Goal: Task Accomplishment & Management: Complete application form

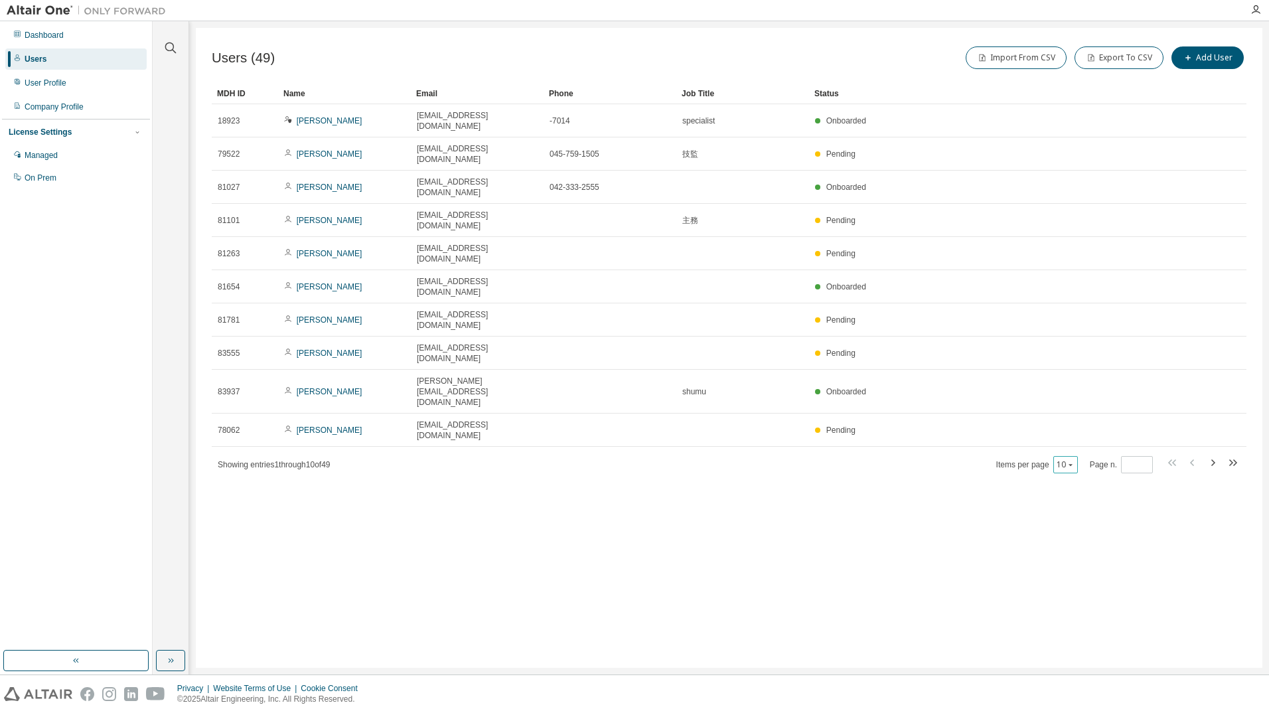
click at [1078, 456] on div "10" at bounding box center [1066, 464] width 25 height 17
click at [1074, 461] on icon "button" at bounding box center [1071, 465] width 8 height 8
click at [1075, 424] on div "100" at bounding box center [1109, 430] width 106 height 16
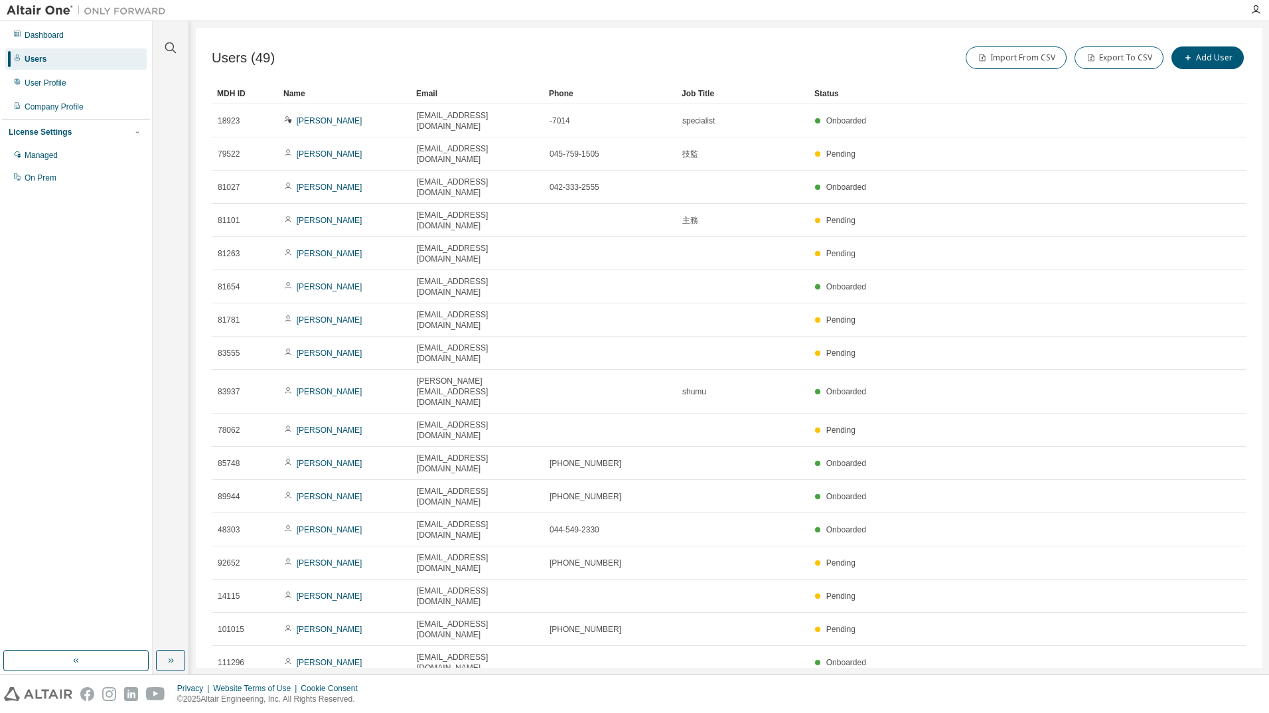
click at [366, 42] on div "Users (49) Import From CSV Export To CSV Add User Clear Load Save Save As Field…" at bounding box center [729, 348] width 1067 height 640
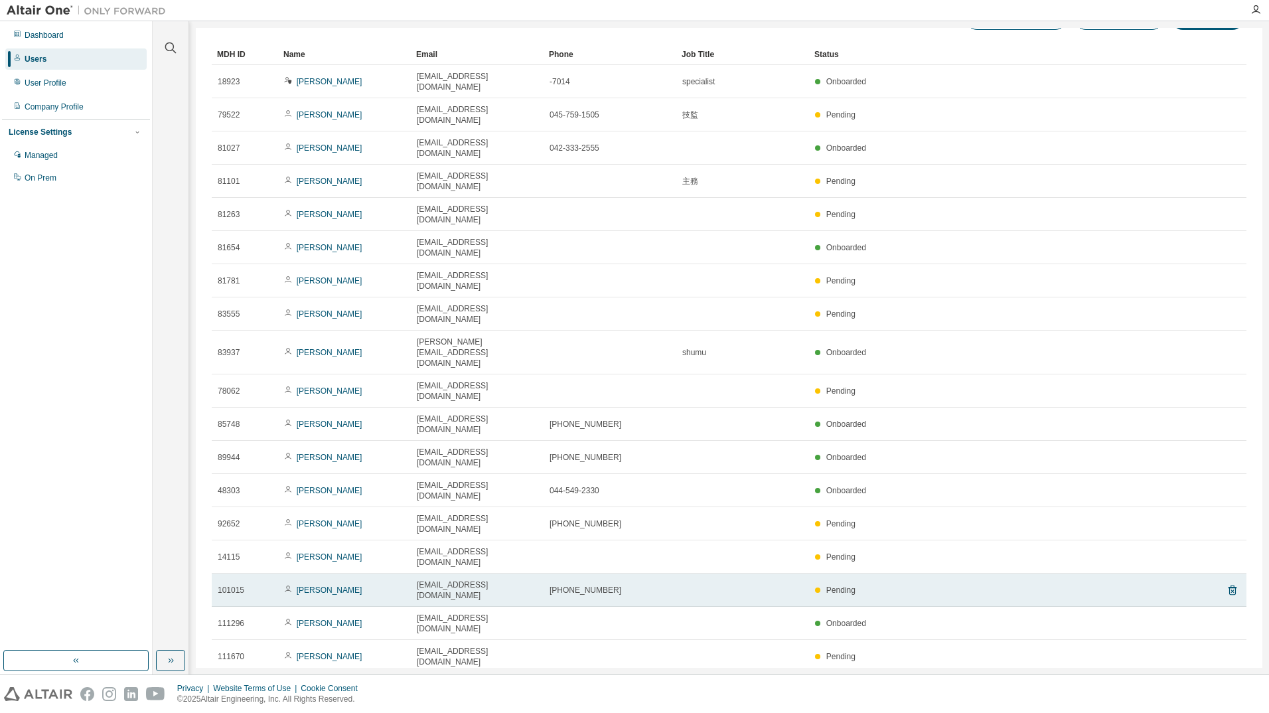
scroll to position [66, 0]
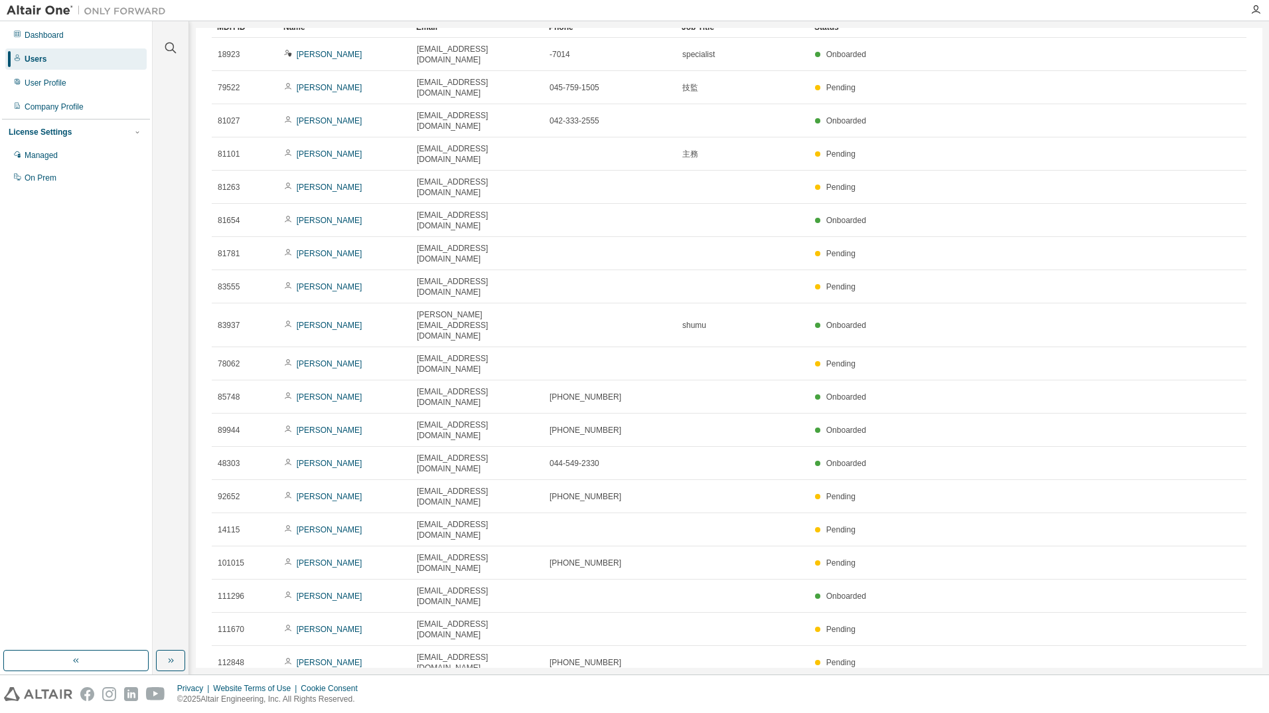
click at [204, 280] on div "Users (49) Import From CSV Export To CSV Add User Clear Load Save Save As Field…" at bounding box center [729, 348] width 1067 height 640
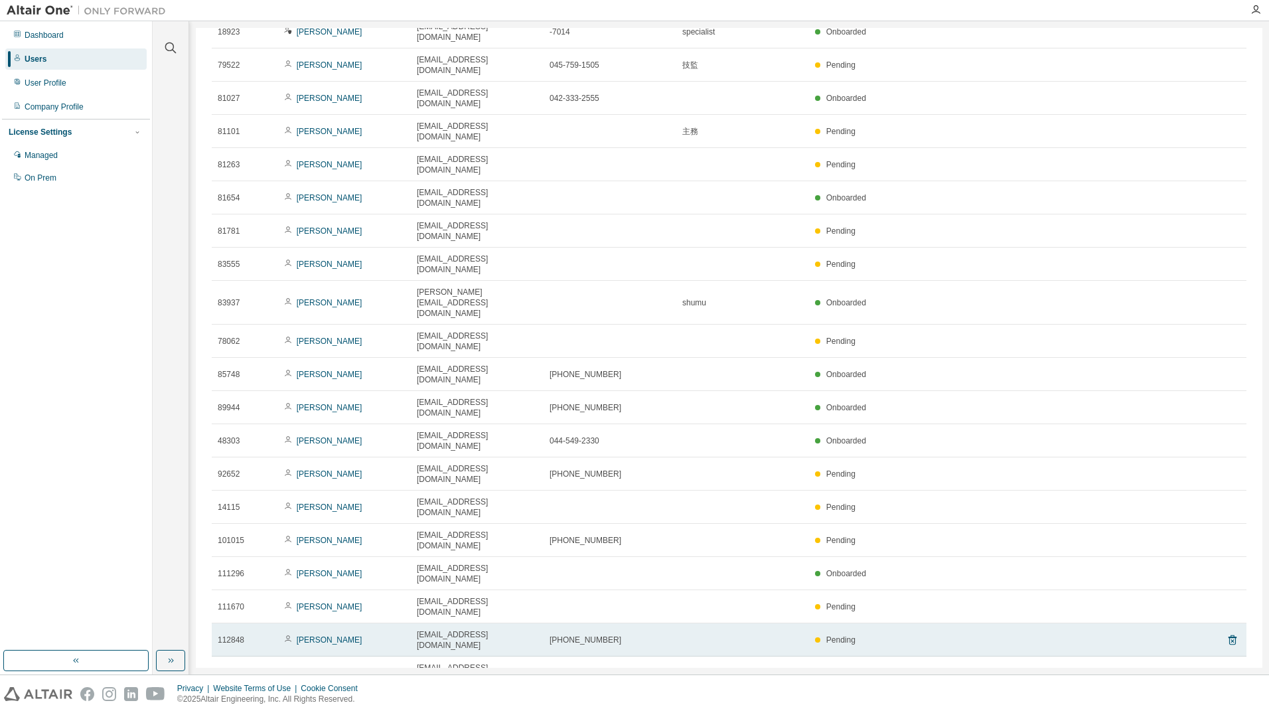
scroll to position [0, 0]
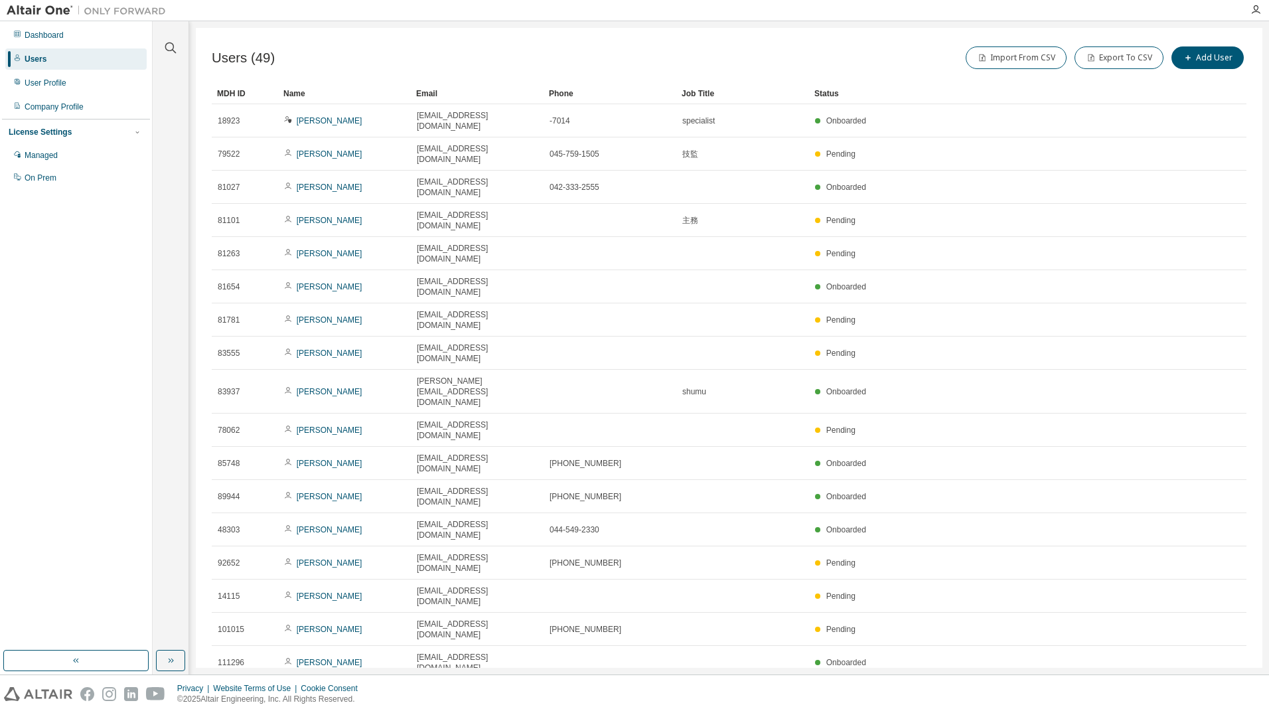
click at [516, 31] on div "Users (49) Import From CSV Export To CSV Add User Clear Load Save Save As Field…" at bounding box center [729, 348] width 1067 height 640
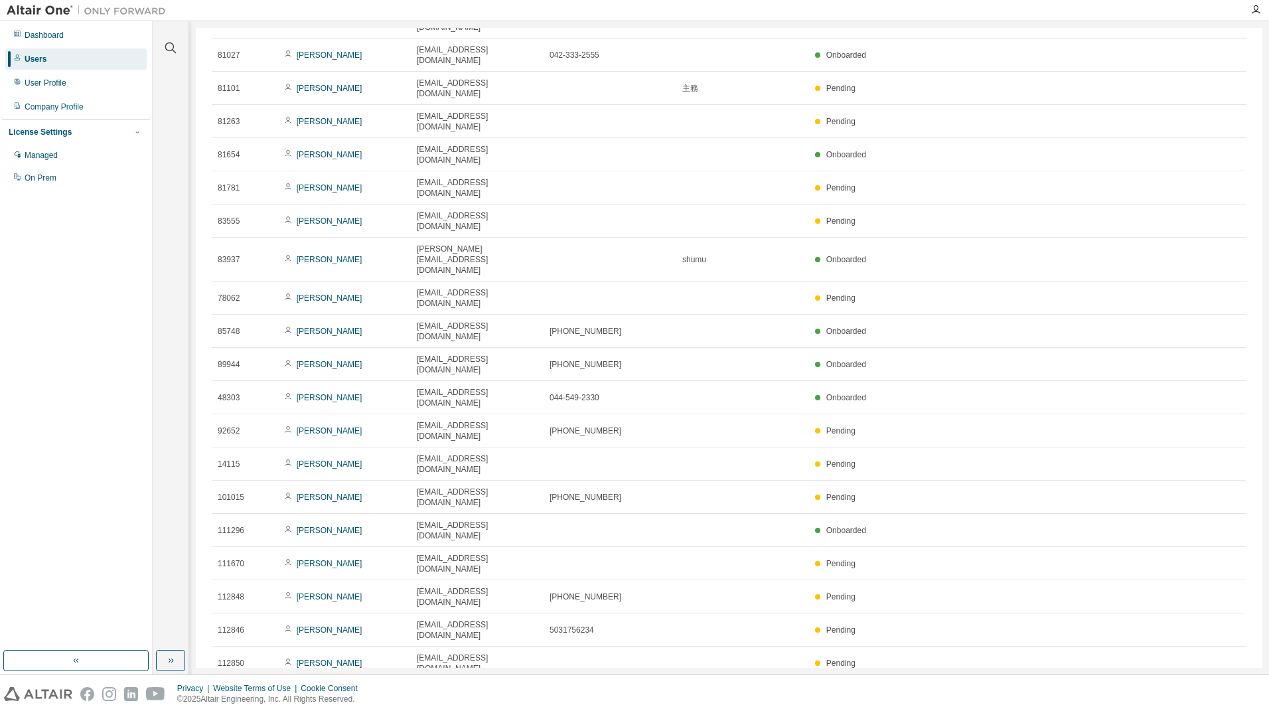
scroll to position [133, 0]
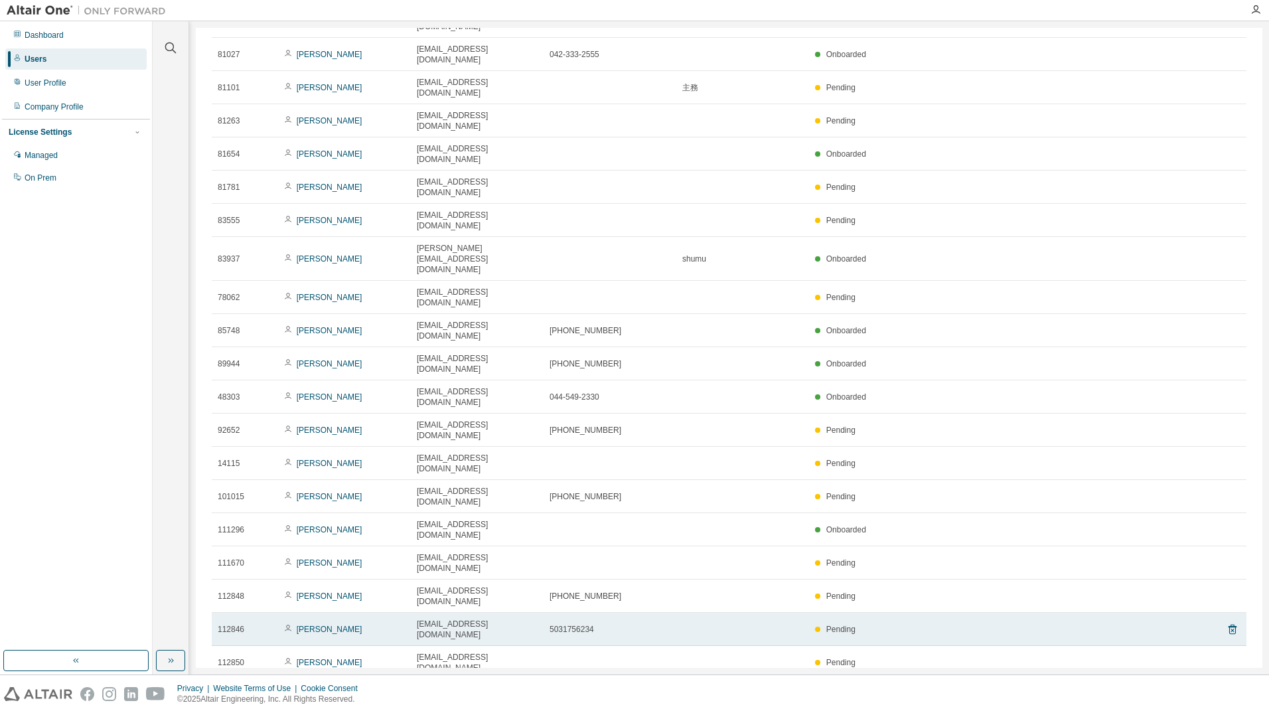
drag, startPoint x: 539, startPoint y: 412, endPoint x: 291, endPoint y: 420, distance: 248.4
click at [291, 613] on tr "112846 [PERSON_NAME] [PERSON_NAME][EMAIL_ADDRESS][DOMAIN_NAME] 5031756234 Pendi…" at bounding box center [729, 629] width 1035 height 33
click at [1228, 621] on icon at bounding box center [1233, 629] width 12 height 16
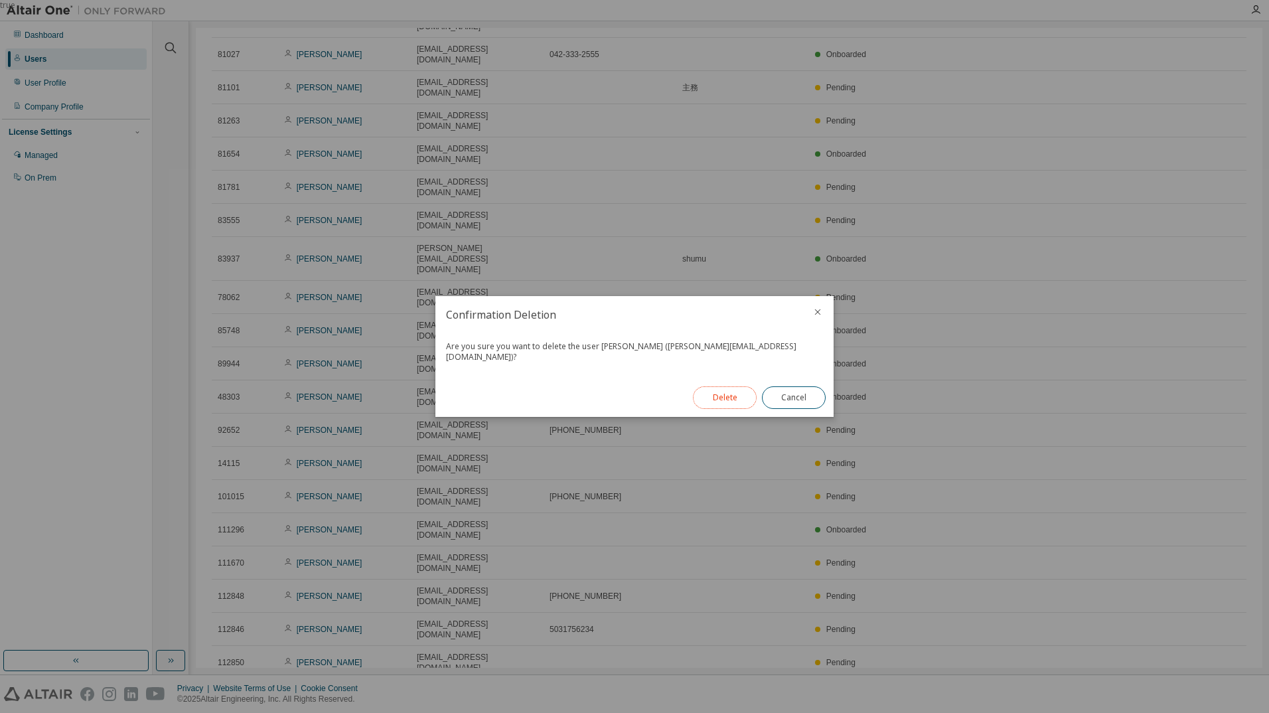
click at [745, 393] on button "Delete" at bounding box center [725, 397] width 64 height 23
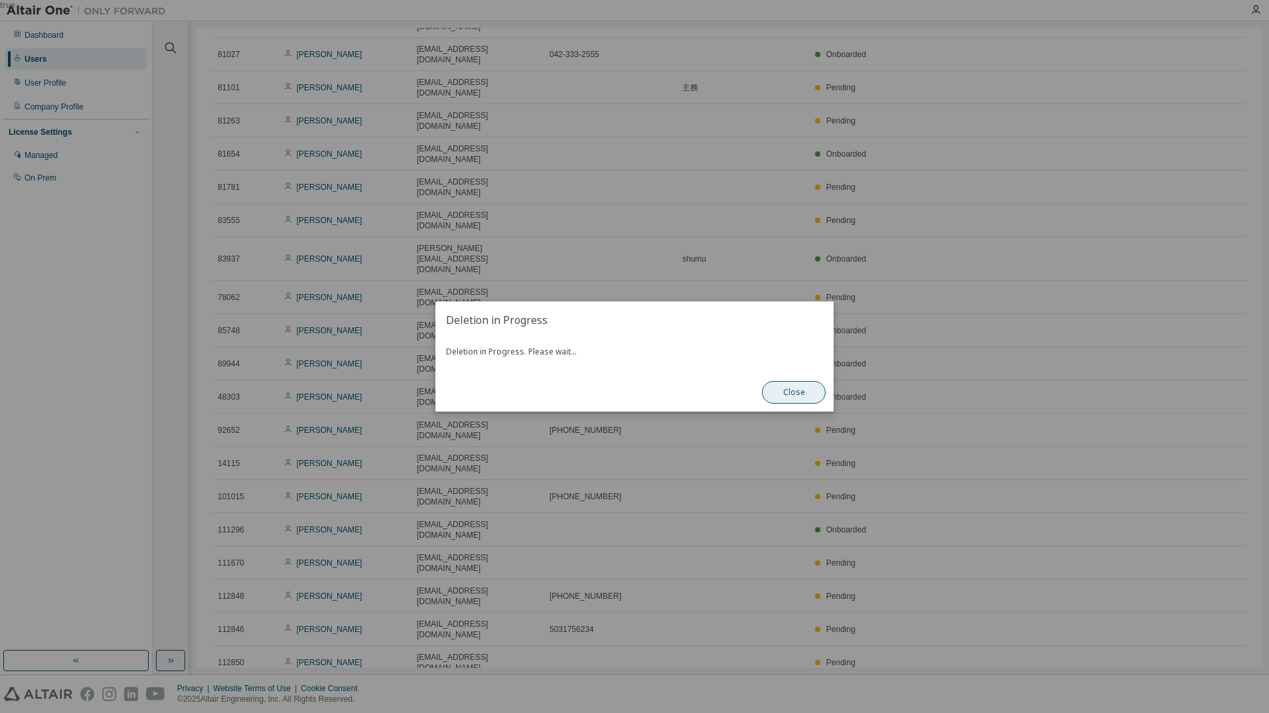
click at [789, 389] on button "Close" at bounding box center [794, 392] width 64 height 23
click at [791, 394] on button "Close" at bounding box center [794, 392] width 64 height 23
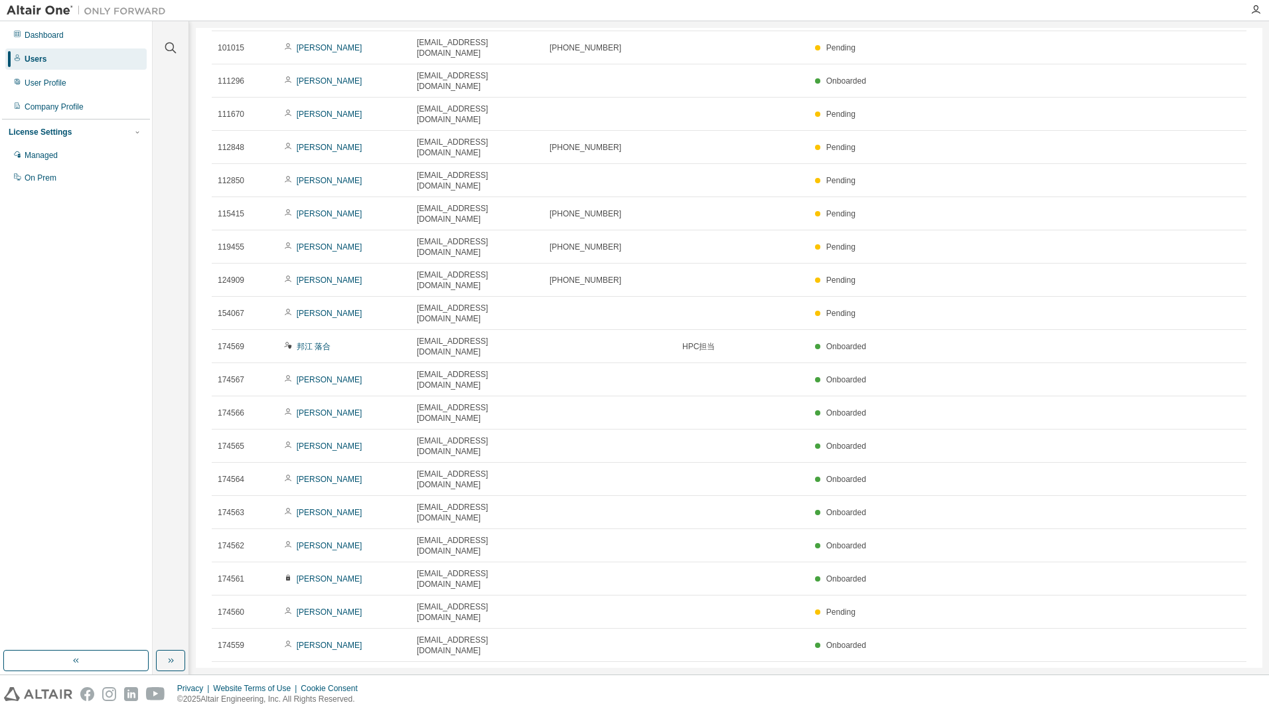
scroll to position [0, 0]
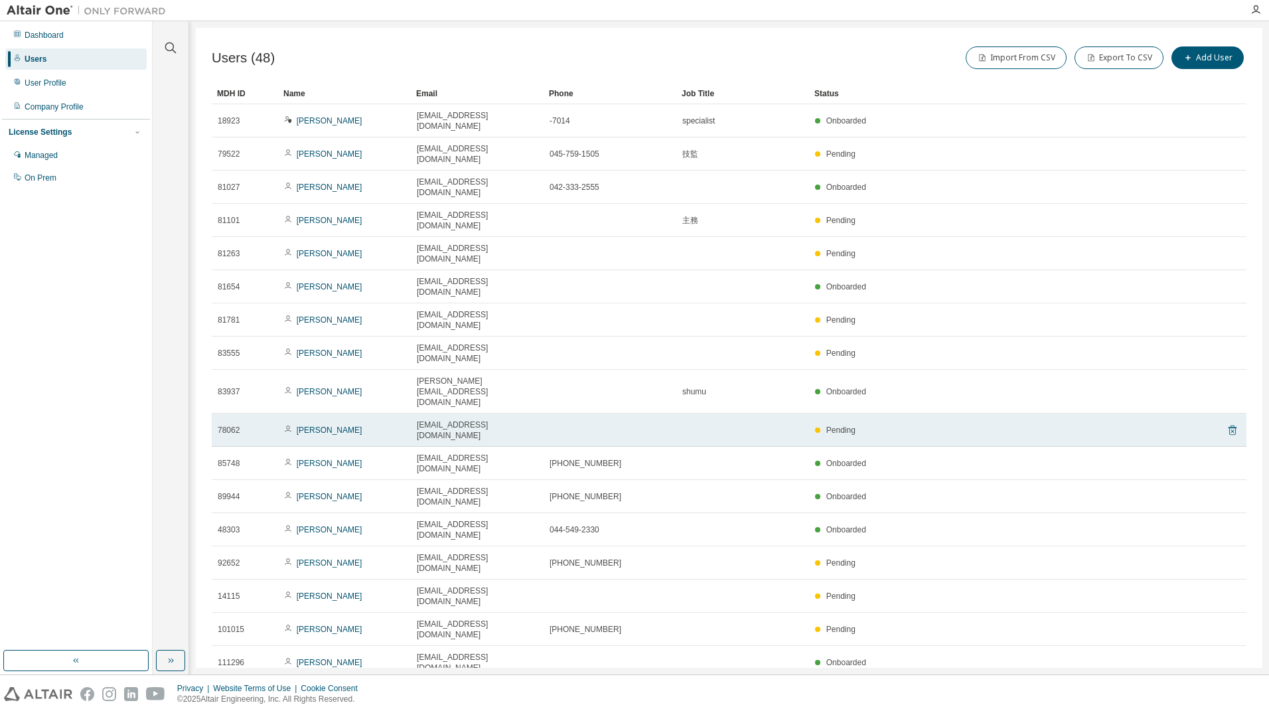
click at [1229, 426] on icon at bounding box center [1233, 431] width 8 height 10
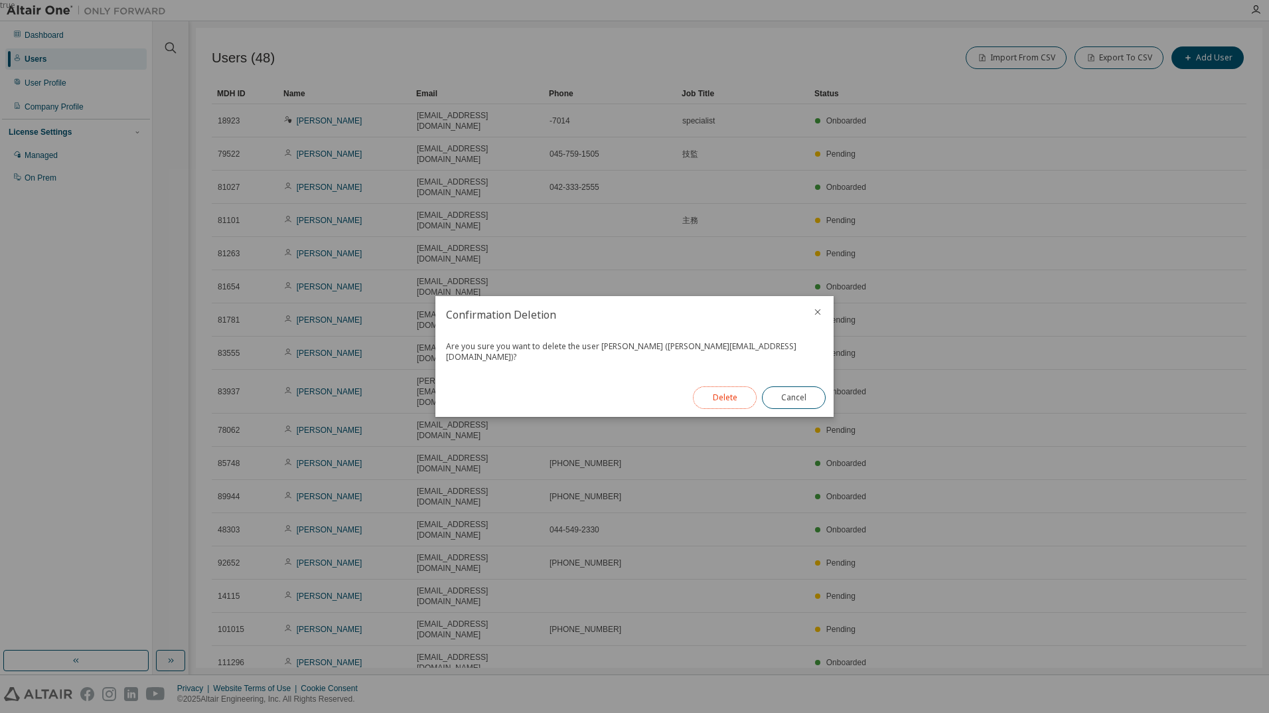
drag, startPoint x: 719, startPoint y: 400, endPoint x: 725, endPoint y: 389, distance: 12.8
click at [725, 389] on button "Delete" at bounding box center [725, 397] width 64 height 23
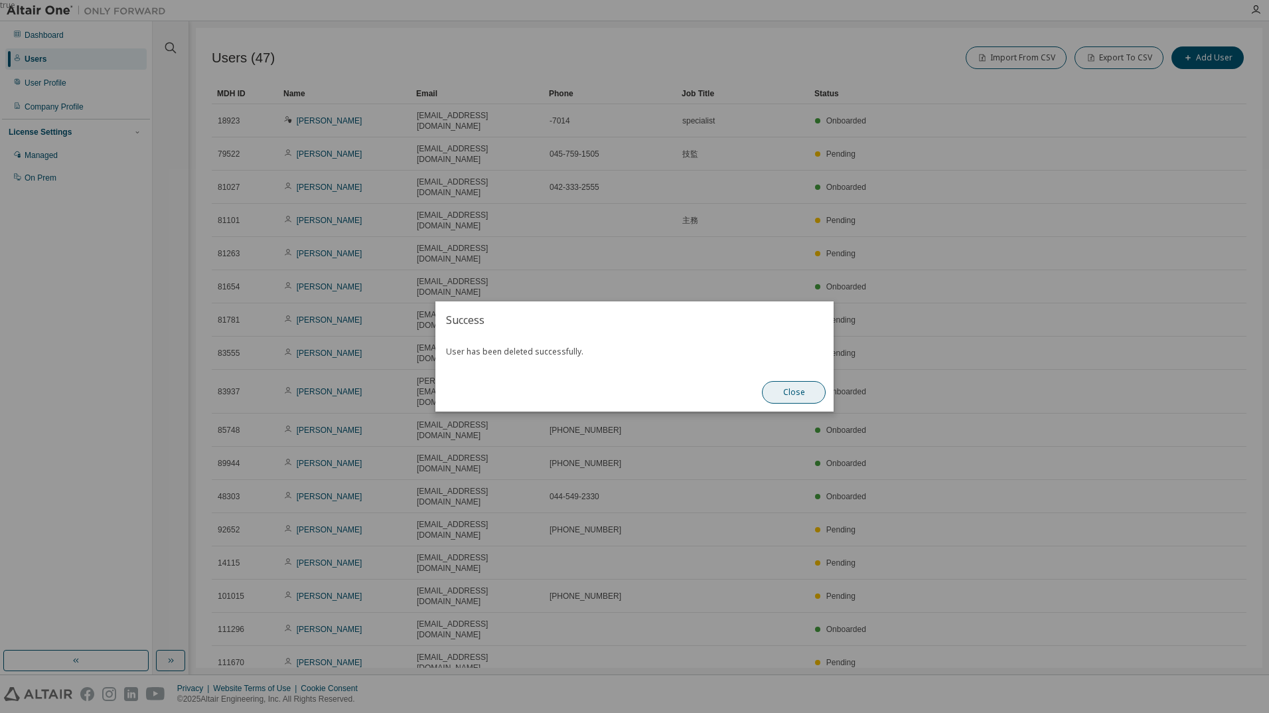
click at [780, 392] on button "Close" at bounding box center [794, 392] width 64 height 23
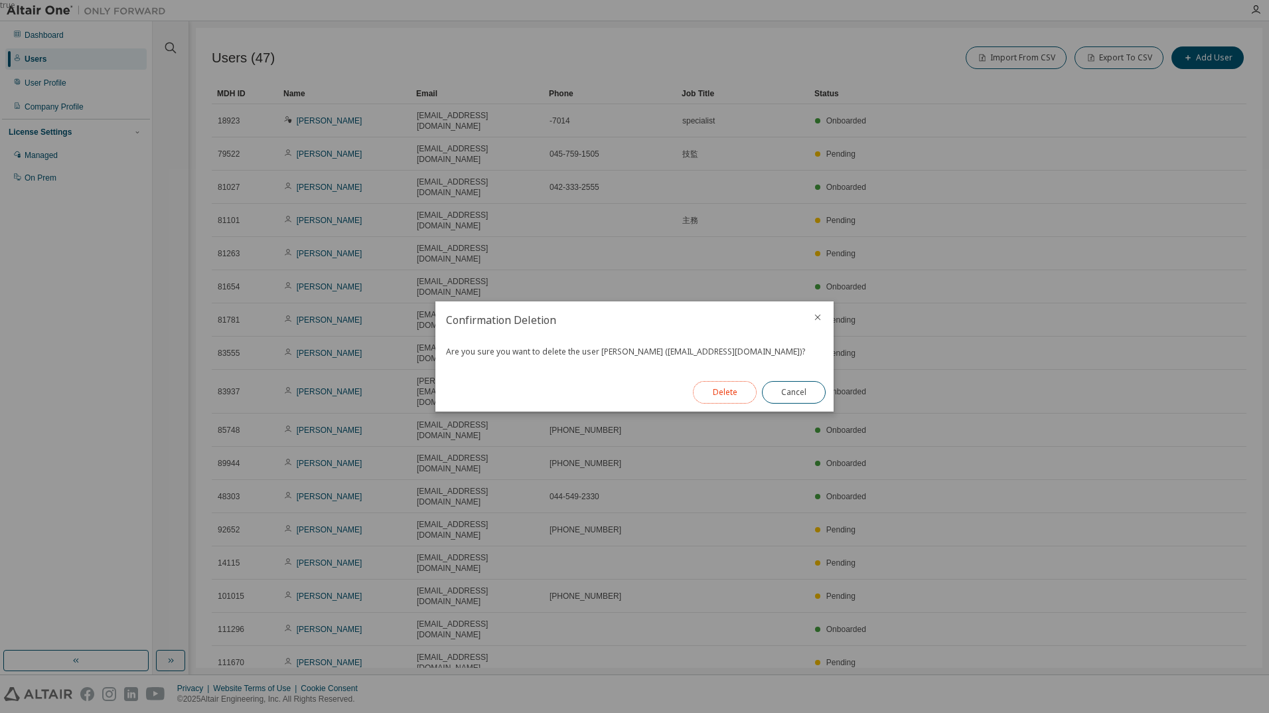
click at [720, 389] on button "Delete" at bounding box center [725, 392] width 64 height 23
click at [805, 390] on button "Close" at bounding box center [794, 392] width 64 height 23
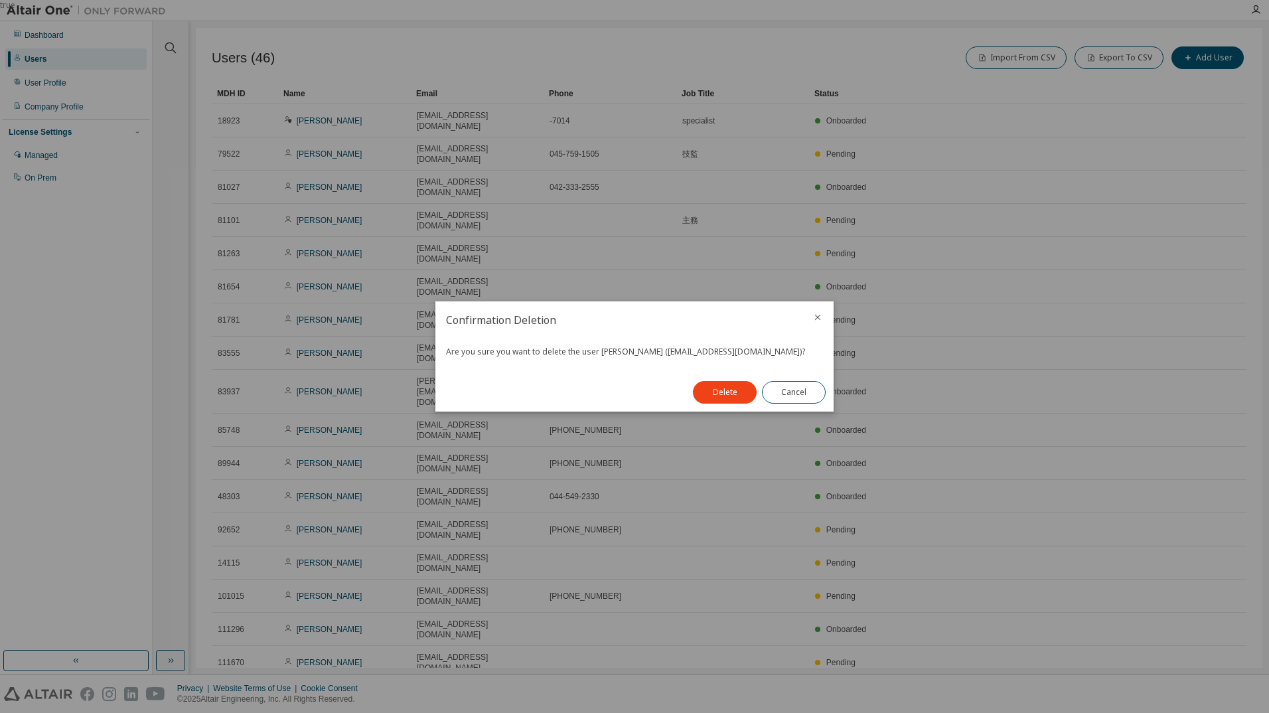
click at [673, 351] on div "Are you sure you want to delete the user [PERSON_NAME] ([EMAIL_ADDRESS][DOMAIN_…" at bounding box center [634, 352] width 377 height 11
drag, startPoint x: 673, startPoint y: 351, endPoint x: 722, endPoint y: 351, distance: 49.1
click at [722, 351] on div "Are you sure you want to delete the user [PERSON_NAME] ([EMAIL_ADDRESS][DOMAIN_…" at bounding box center [634, 352] width 377 height 11
drag, startPoint x: 722, startPoint y: 351, endPoint x: 612, endPoint y: 400, distance: 119.8
click at [610, 400] on div "Confirmation Deletion Are you sure you want to delete the user [PERSON_NAME] ([…" at bounding box center [635, 356] width 398 height 110
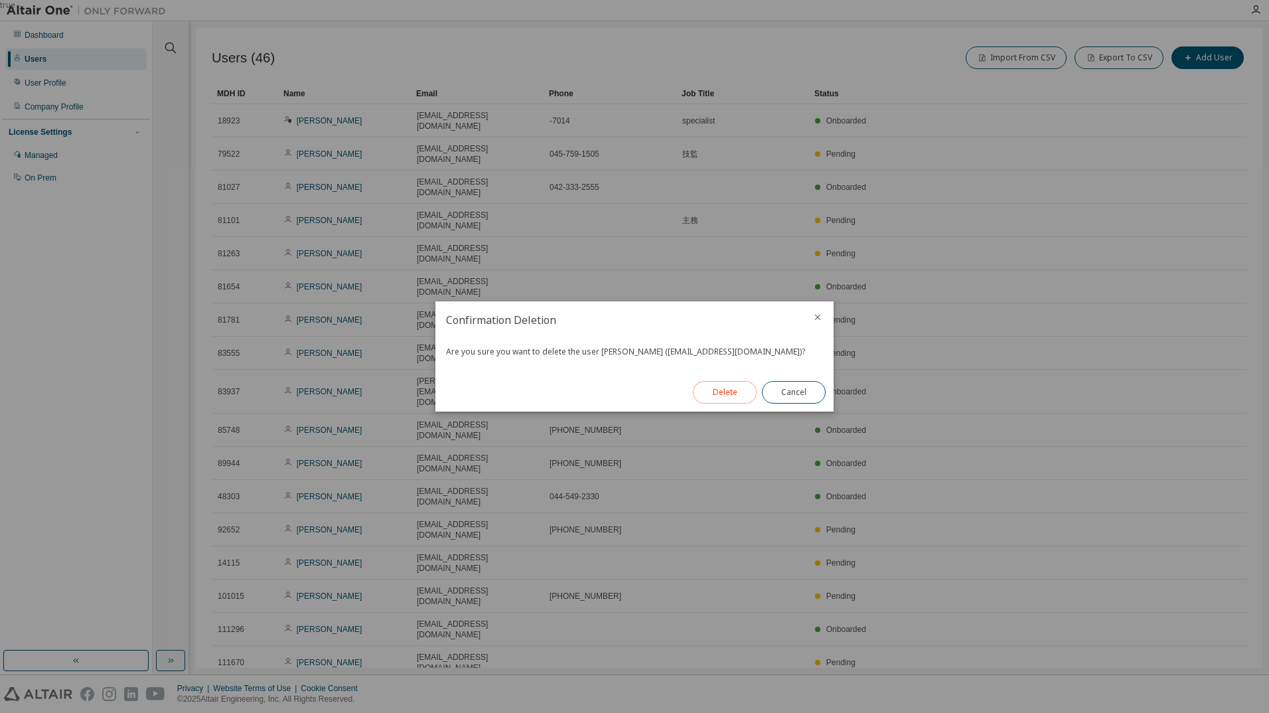
click at [708, 400] on button "Delete" at bounding box center [725, 392] width 64 height 23
click at [791, 386] on button "Close" at bounding box center [794, 392] width 64 height 23
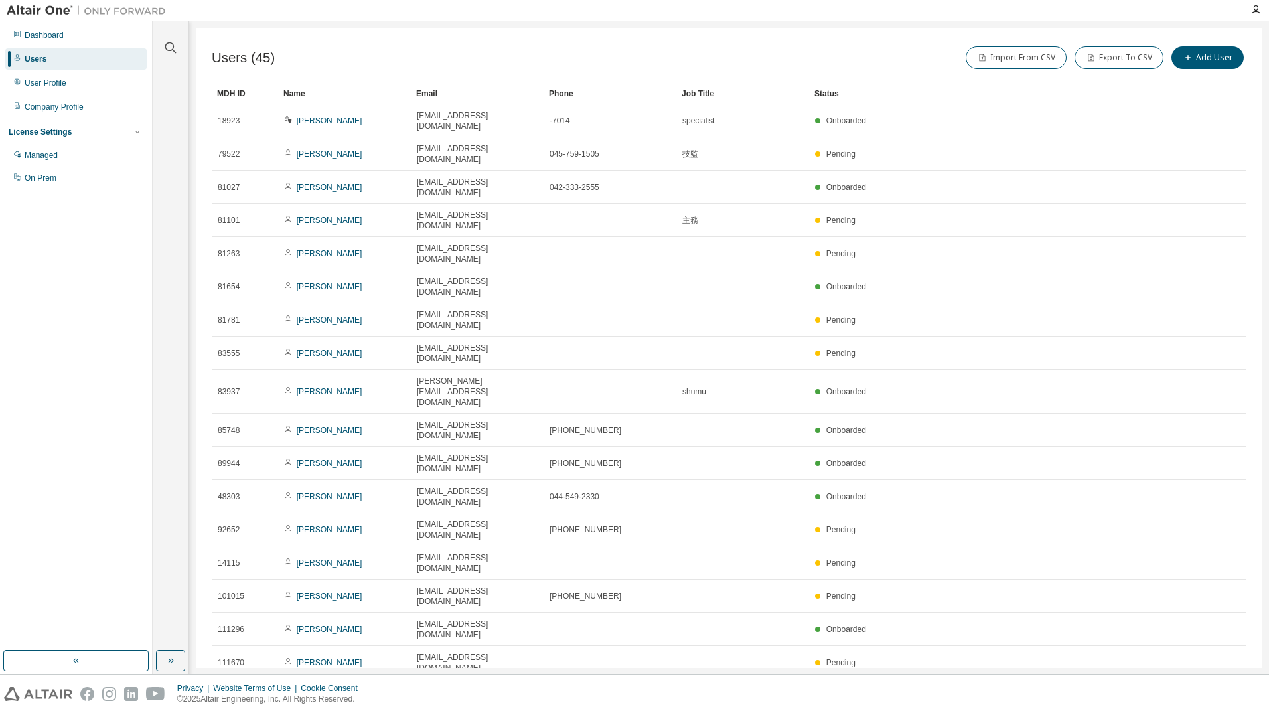
scroll to position [514, 0]
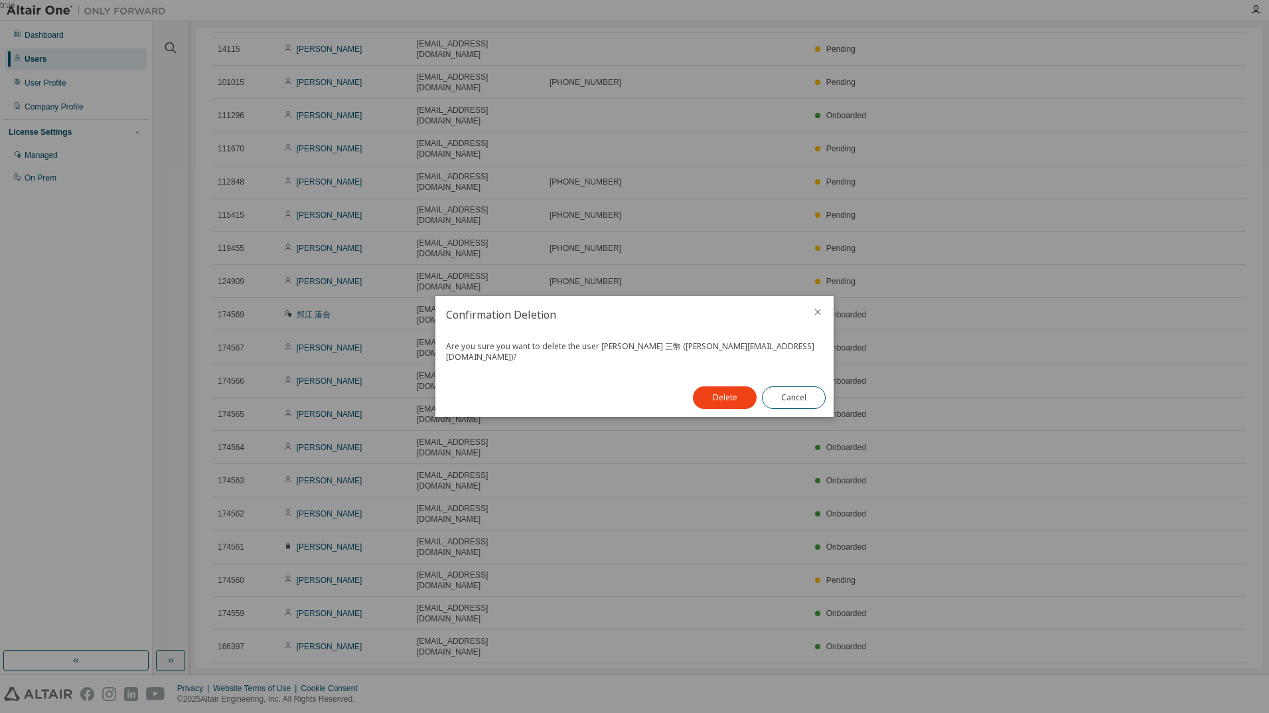
click at [650, 352] on div "Are you sure you want to delete the user [PERSON_NAME] 三幣 ([PERSON_NAME][EMAIL_…" at bounding box center [634, 351] width 377 height 21
drag, startPoint x: 650, startPoint y: 352, endPoint x: 741, endPoint y: 360, distance: 91.3
click at [741, 360] on div "Are you sure you want to delete the user [PERSON_NAME] 三幣 ([PERSON_NAME][EMAIL_…" at bounding box center [635, 355] width 398 height 45
drag, startPoint x: 741, startPoint y: 360, endPoint x: 734, endPoint y: 399, distance: 39.8
click at [734, 399] on button "Delete" at bounding box center [725, 397] width 64 height 23
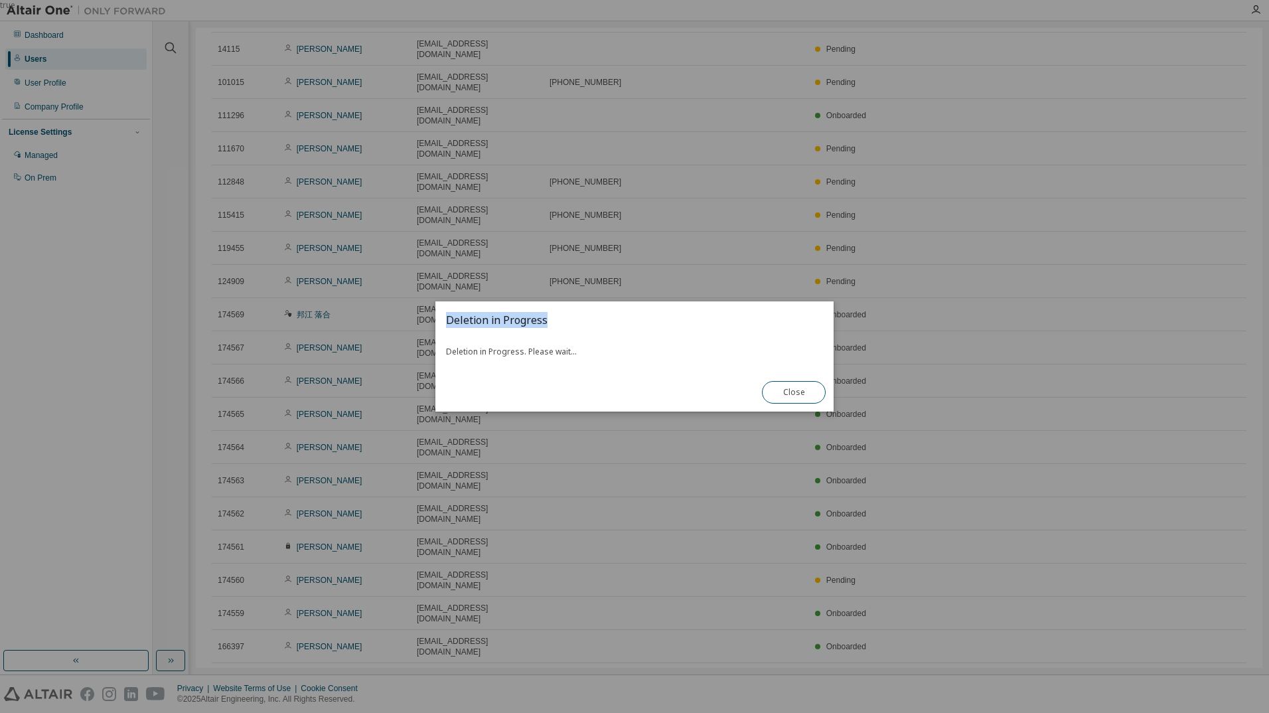
drag, startPoint x: 608, startPoint y: 317, endPoint x: 718, endPoint y: 278, distance: 116.1
click at [718, 0] on div "true Deletion in Progress Deletion in Progress. Please wait... Close" at bounding box center [634, 0] width 1269 height 0
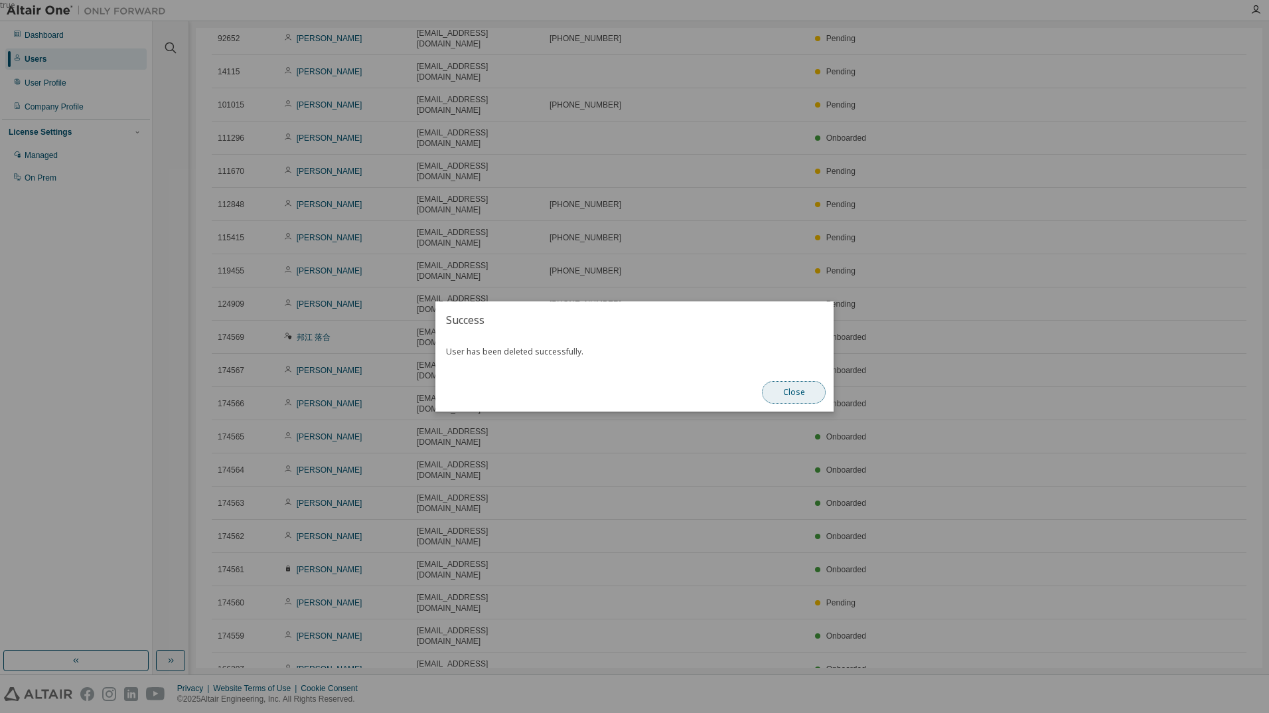
click at [795, 393] on button "Close" at bounding box center [794, 392] width 64 height 23
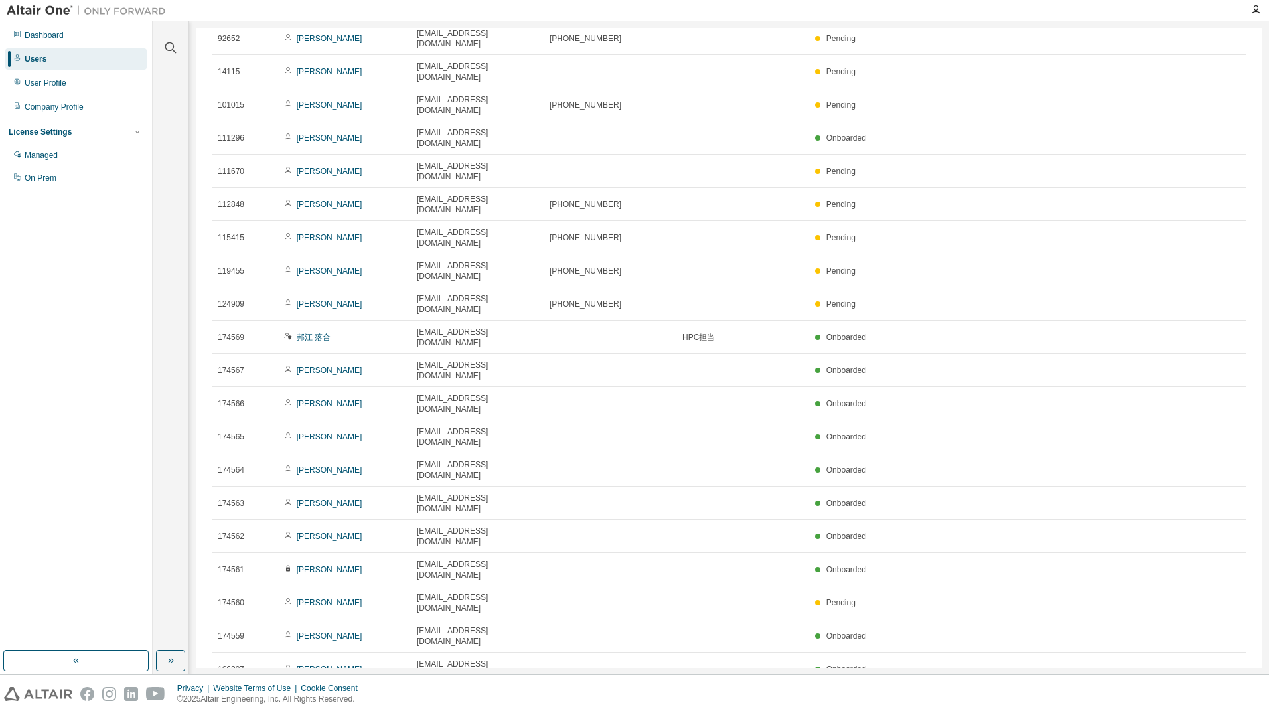
drag, startPoint x: 365, startPoint y: 432, endPoint x: 299, endPoint y: 436, distance: 65.2
copy link "卓哉 [PERSON_NAME]"
click at [204, 483] on div "Users (44) Import From CSV Export To CSV Add User Clear Load Save Save As Field…" at bounding box center [729, 348] width 1067 height 640
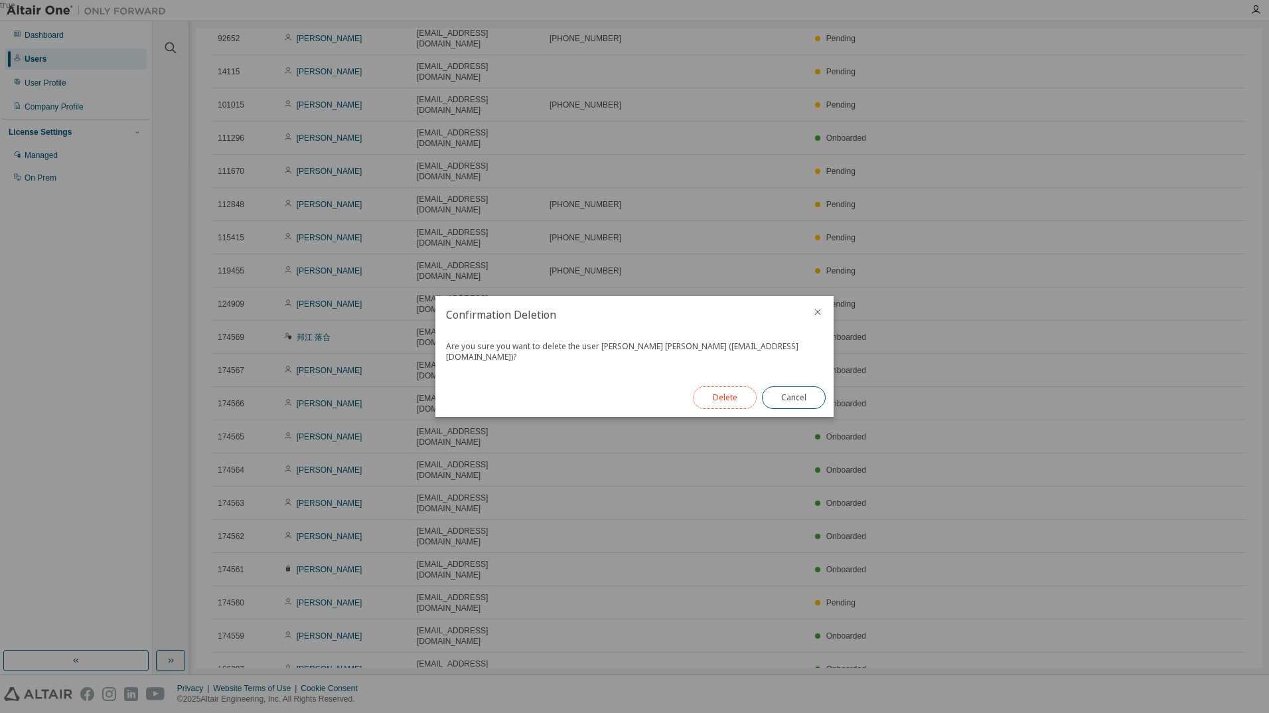
click at [741, 389] on button "Delete" at bounding box center [725, 397] width 64 height 23
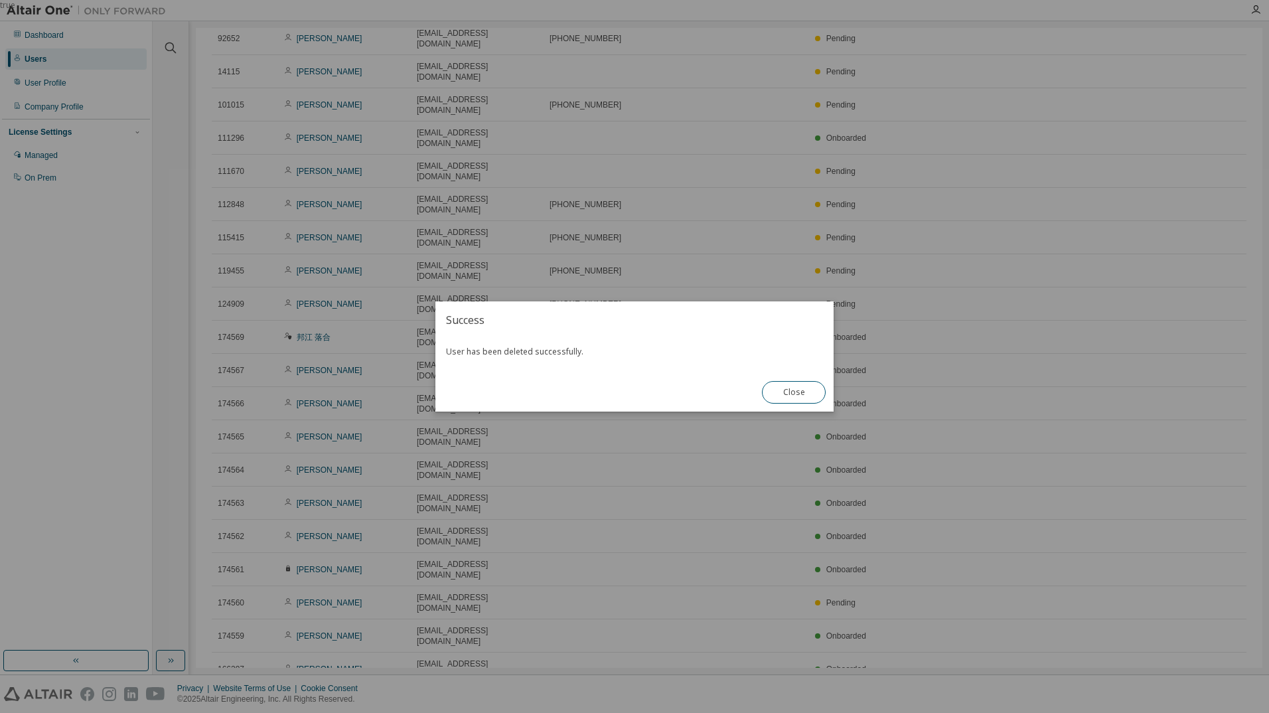
scroll to position [469, 0]
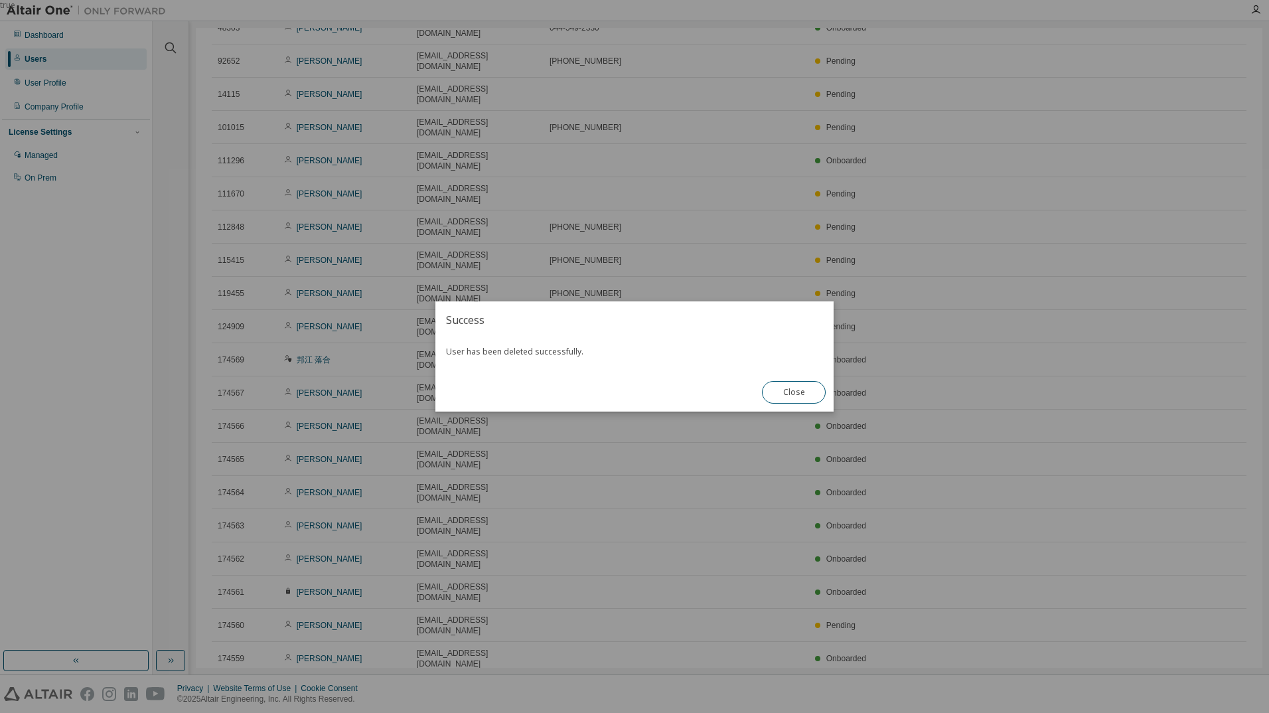
click at [794, 404] on div "Close" at bounding box center [794, 392] width 80 height 39
click at [793, 397] on button "Close" at bounding box center [794, 392] width 64 height 23
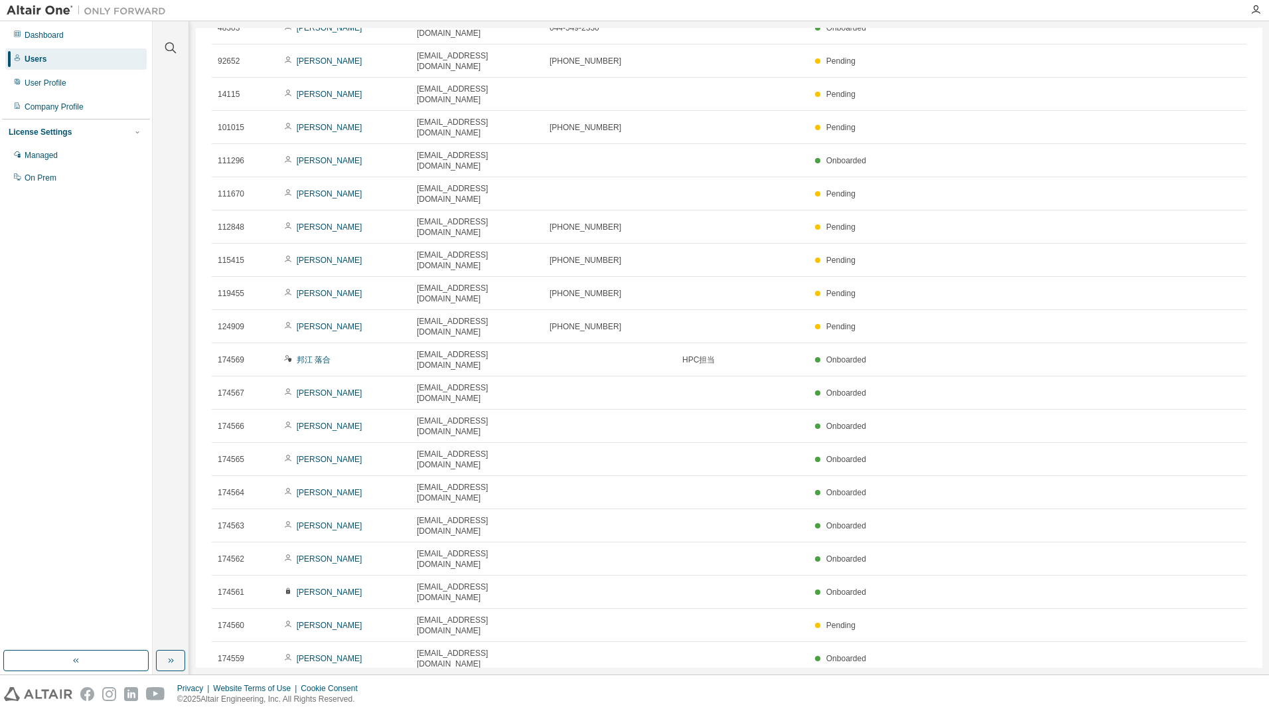
drag, startPoint x: 462, startPoint y: 392, endPoint x: 506, endPoint y: 391, distance: 43.8
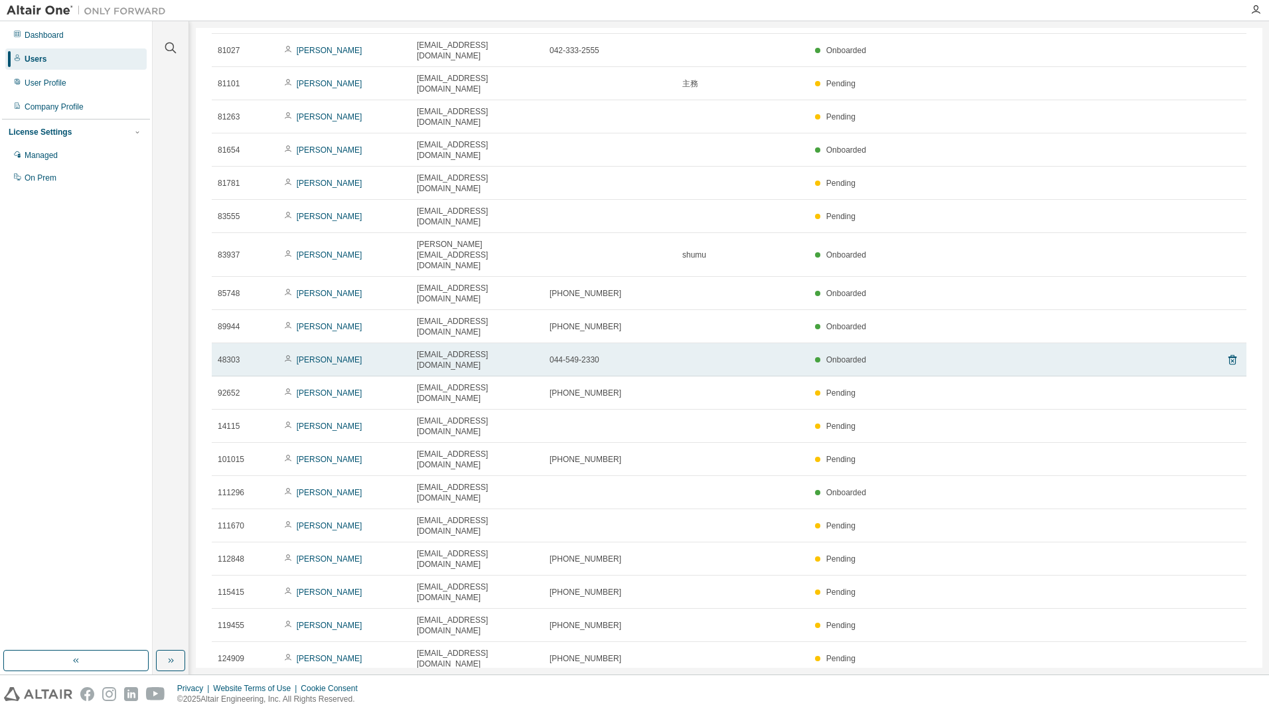
scroll to position [0, 0]
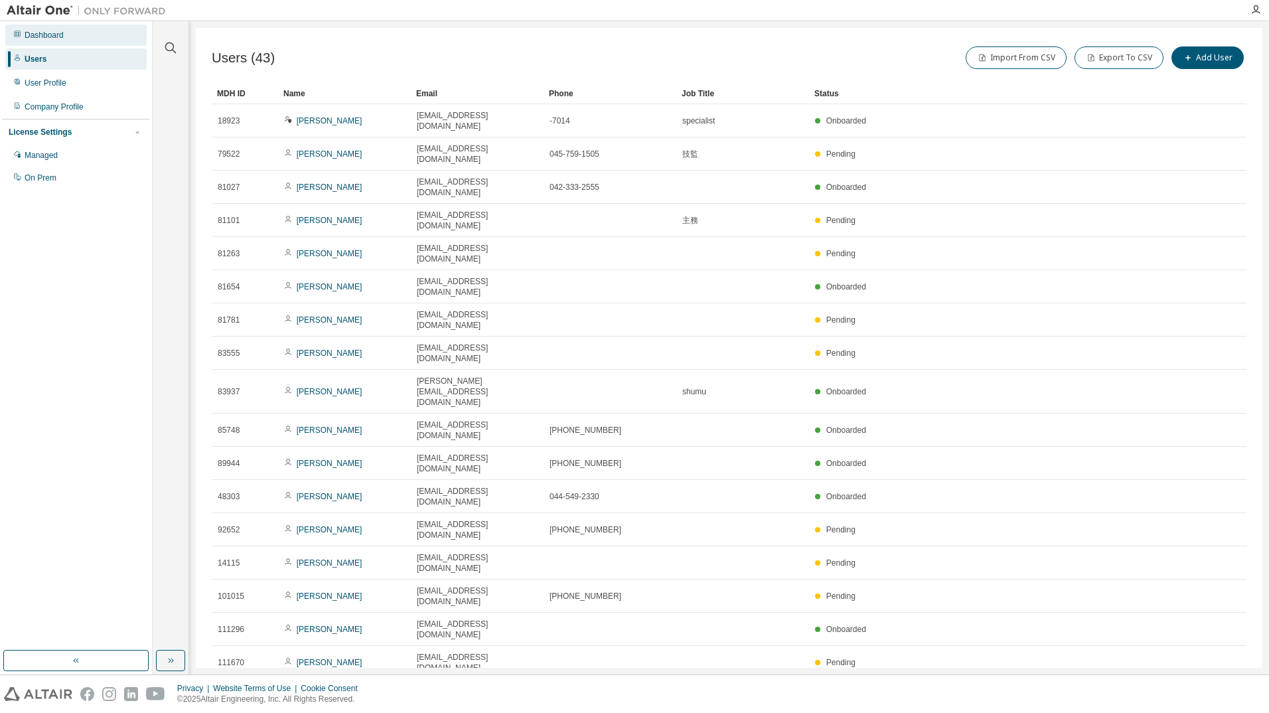
click at [32, 37] on div "Dashboard" at bounding box center [44, 35] width 39 height 11
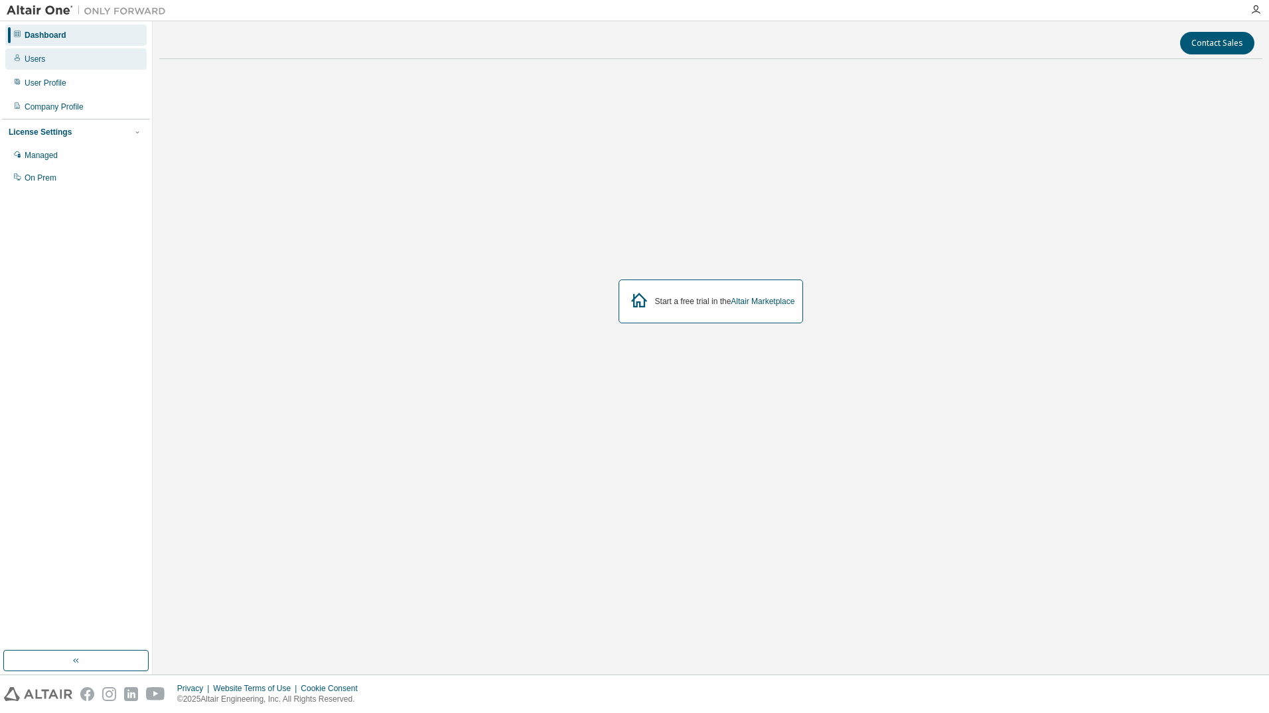
click at [41, 60] on div "Users" at bounding box center [35, 59] width 21 height 11
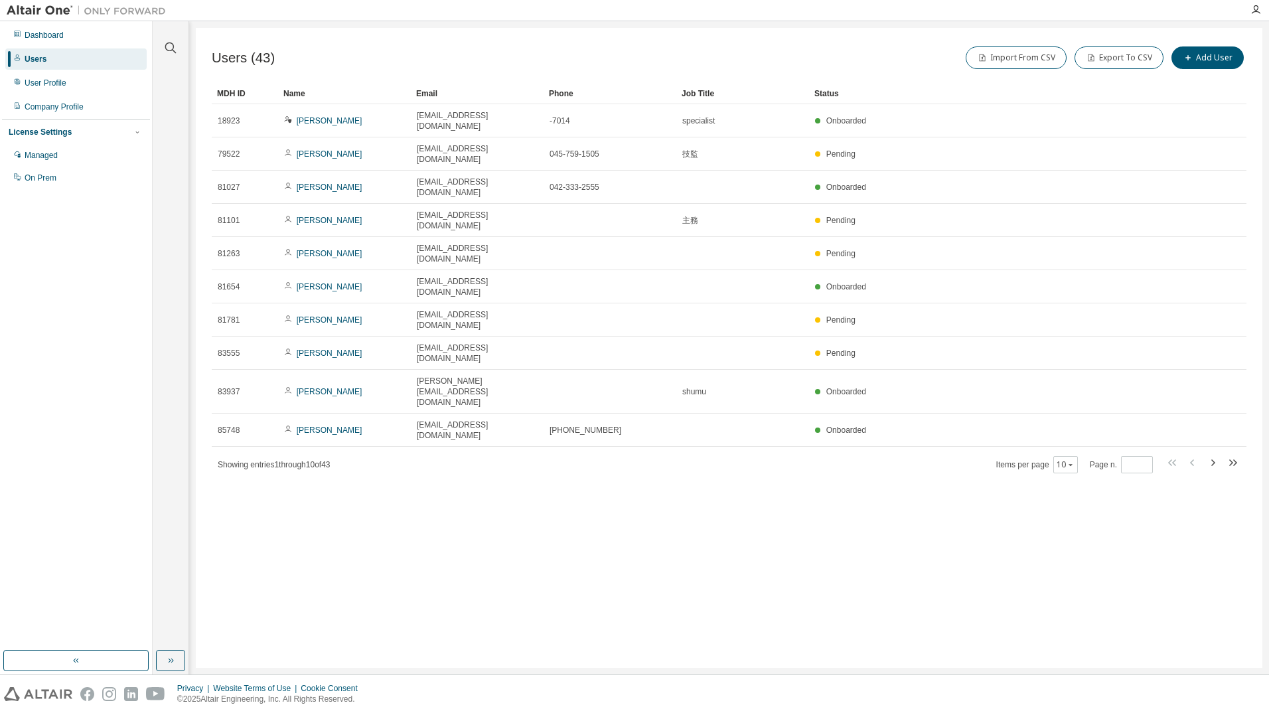
click at [1074, 361] on div "Users (43) Import From CSV Export To CSV Add User Clear Load Save Save As Field…" at bounding box center [729, 348] width 1067 height 640
click at [1071, 461] on icon "button" at bounding box center [1071, 465] width 8 height 8
click at [1073, 417] on div "50" at bounding box center [1109, 414] width 106 height 16
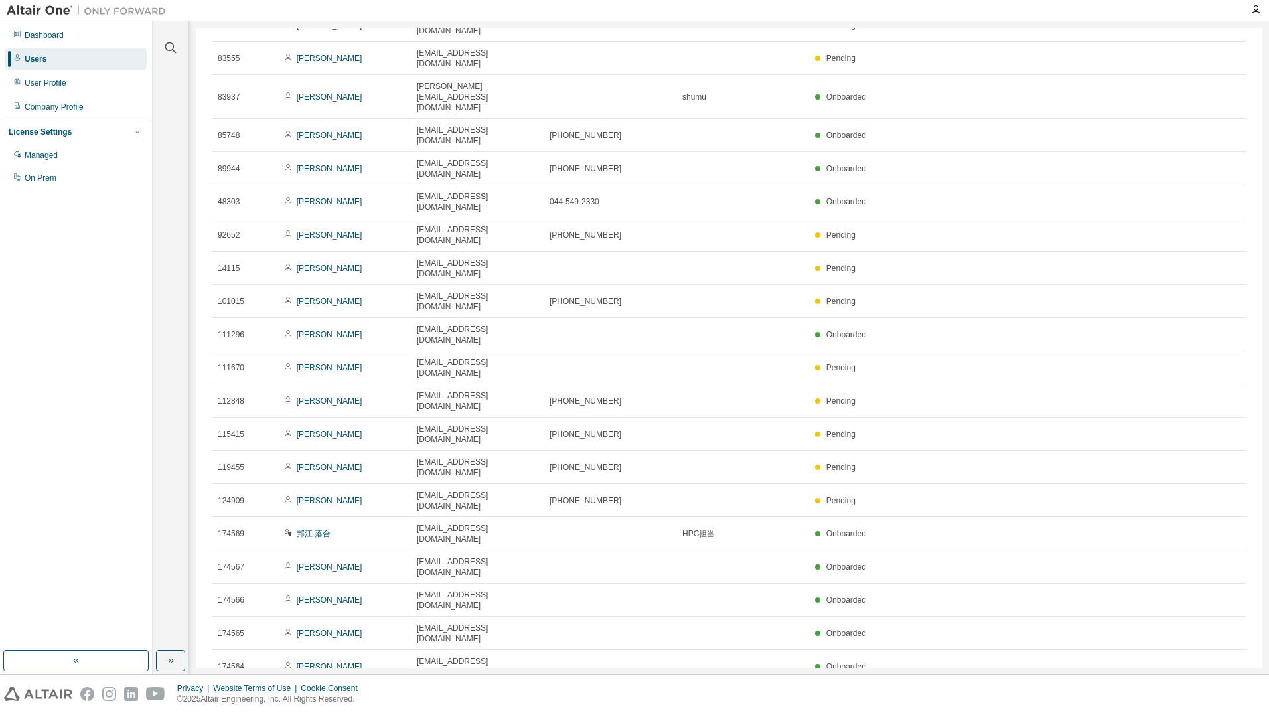
scroll to position [469, 0]
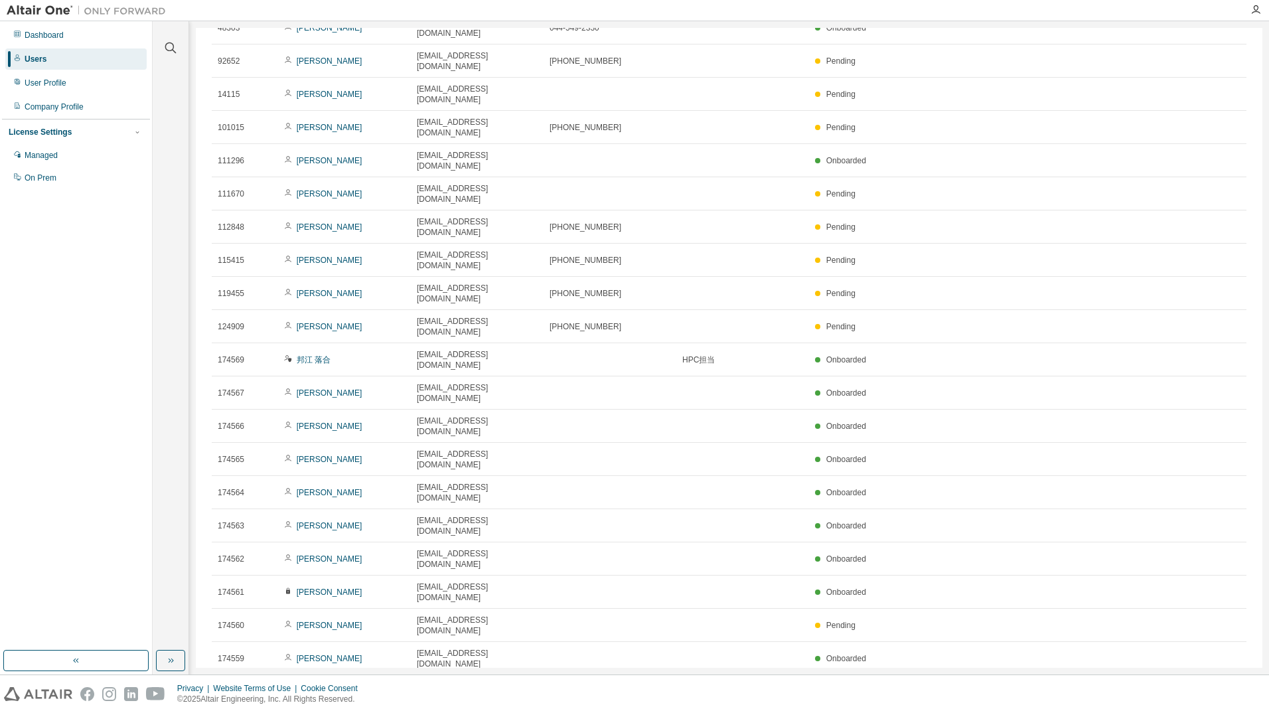
type button "50"
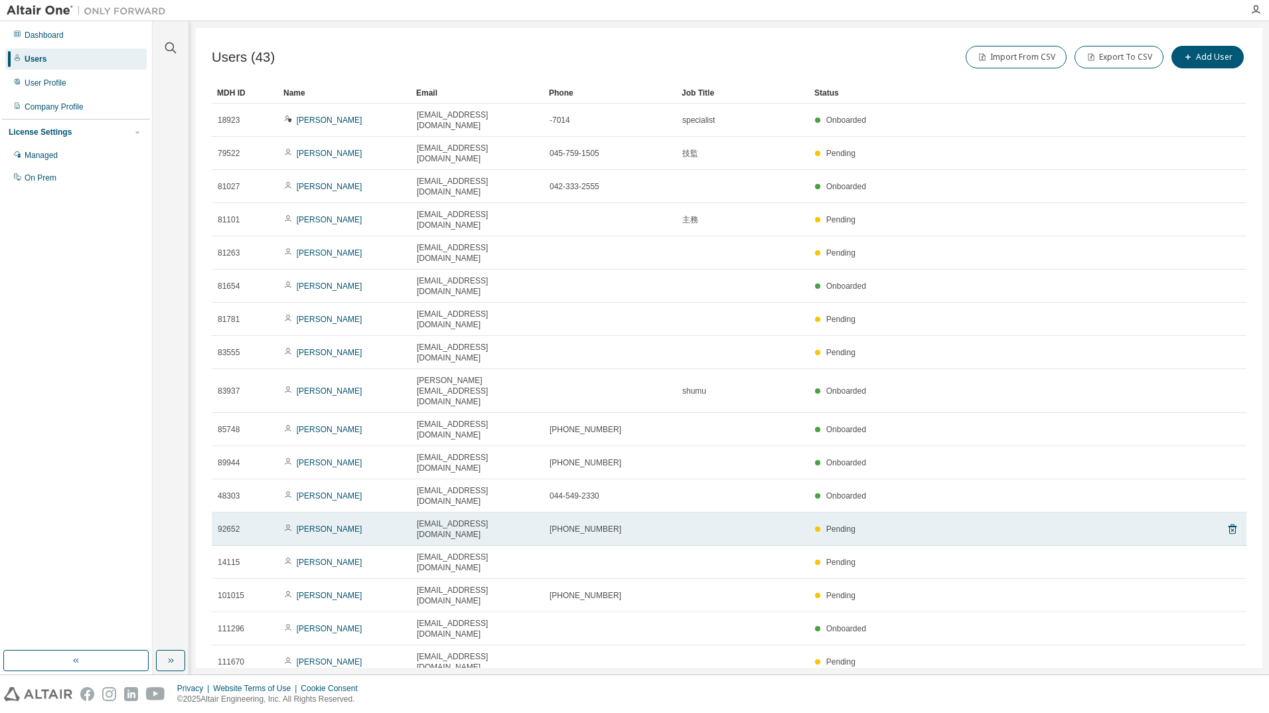
scroll to position [0, 0]
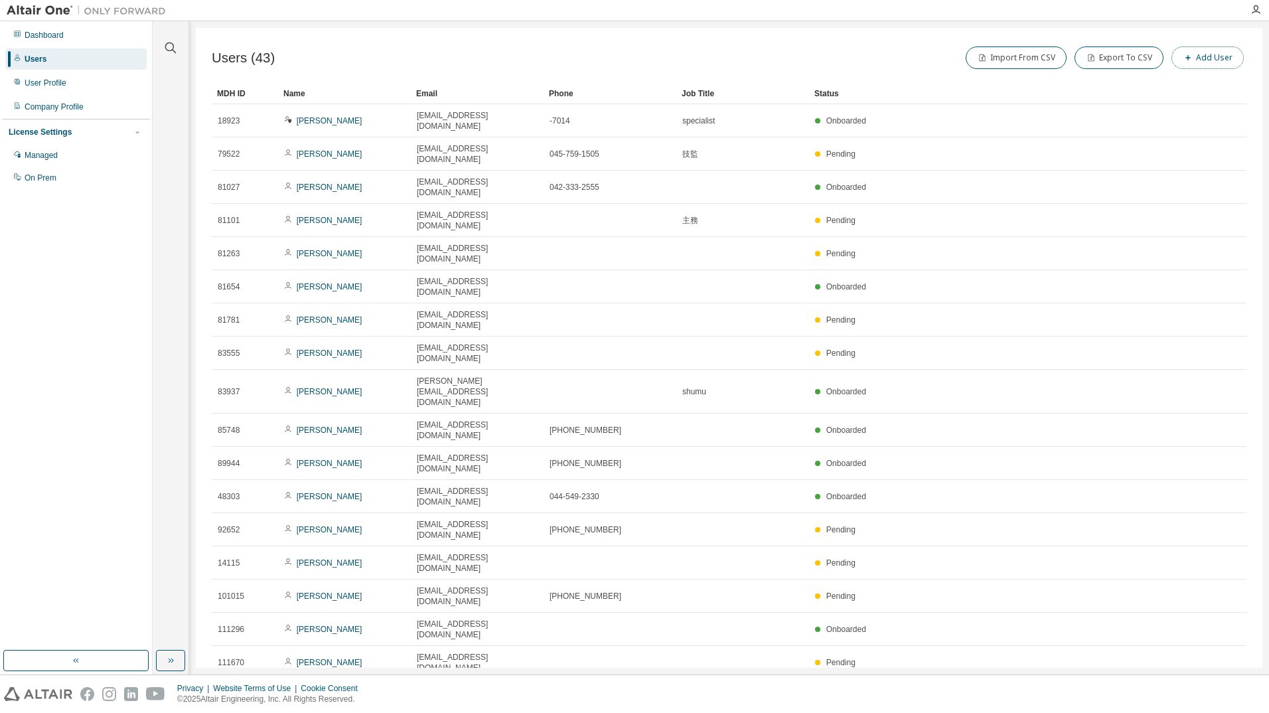
click at [1193, 66] on button "Add User" at bounding box center [1208, 57] width 72 height 23
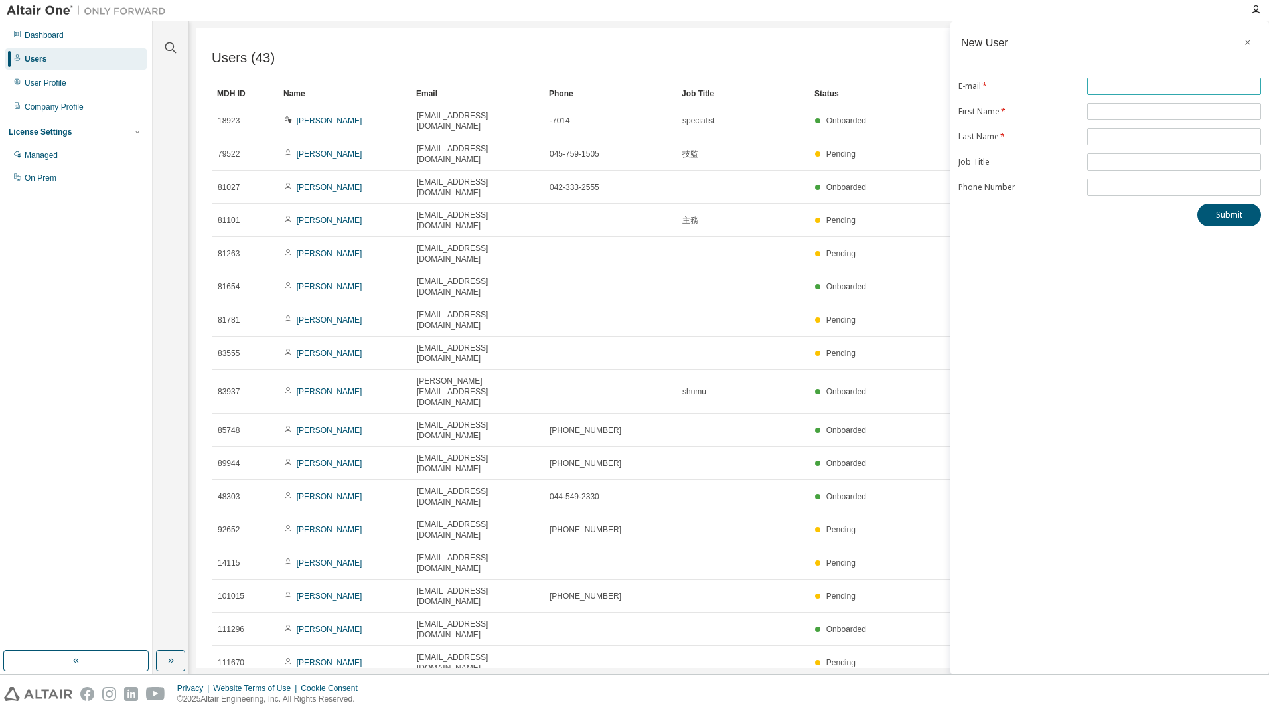
click at [1107, 80] on span at bounding box center [1175, 86] width 174 height 17
click at [1111, 94] on span at bounding box center [1175, 86] width 174 height 17
click at [1116, 89] on input "text" at bounding box center [1174, 86] width 167 height 11
paste input "**********"
type input "**********"
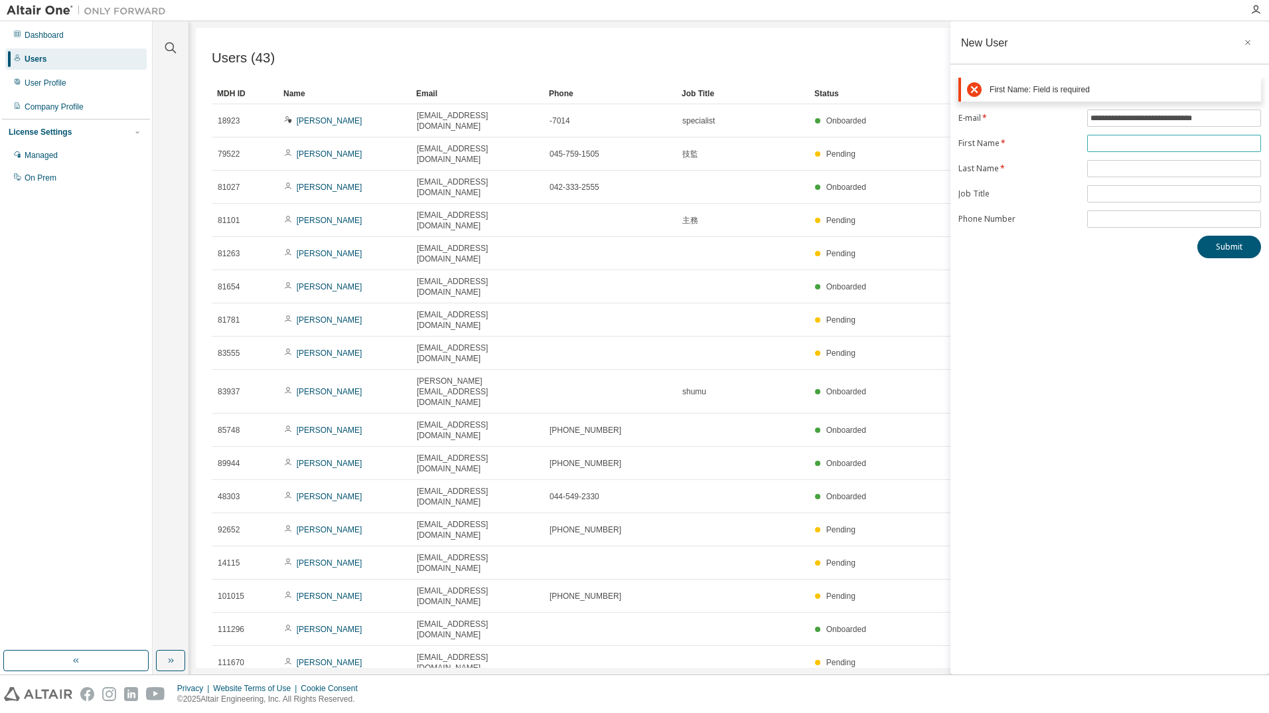
click at [1103, 145] on input "text" at bounding box center [1174, 143] width 167 height 11
paste input "**"
type input "**"
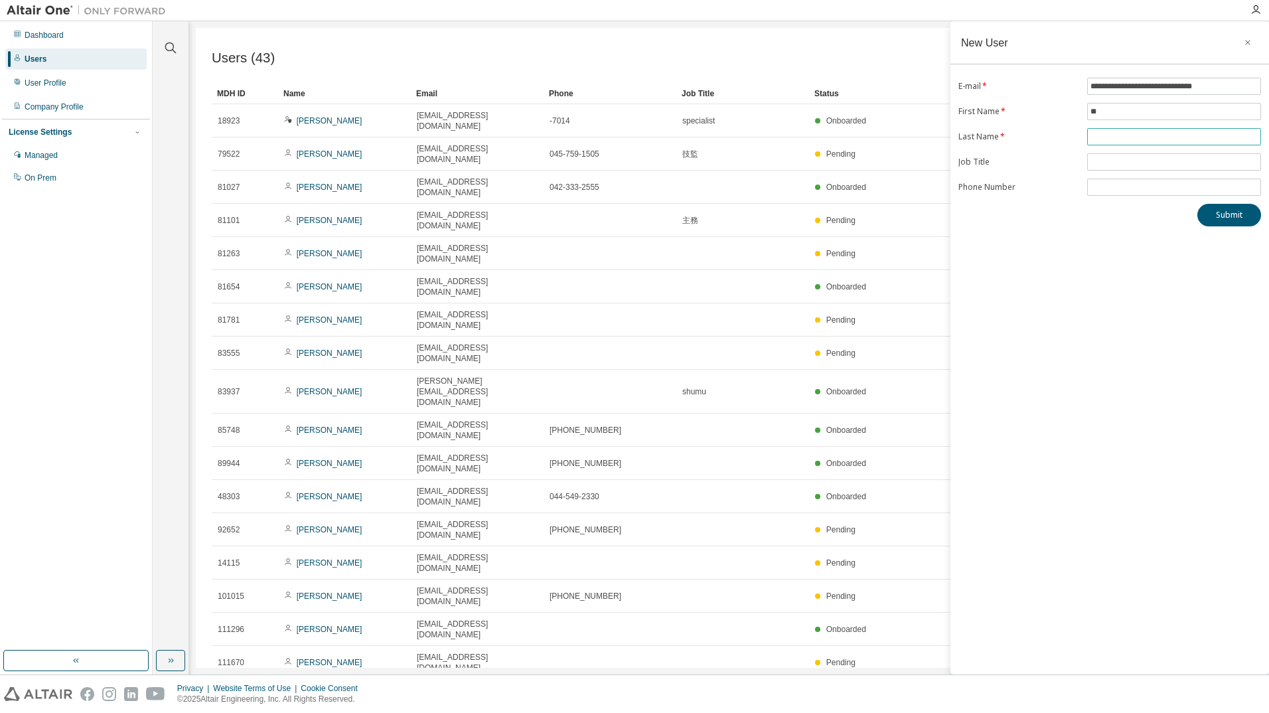
click at [1116, 135] on input "text" at bounding box center [1174, 136] width 167 height 11
paste input "**"
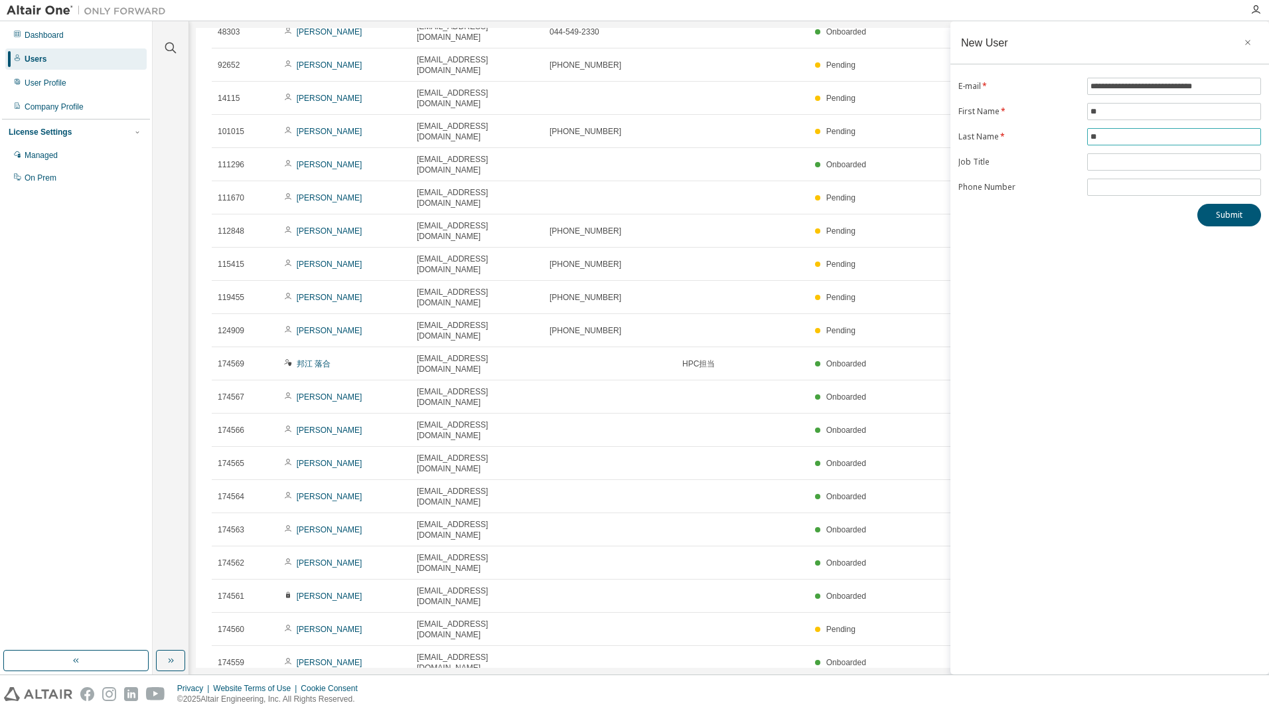
scroll to position [469, 0]
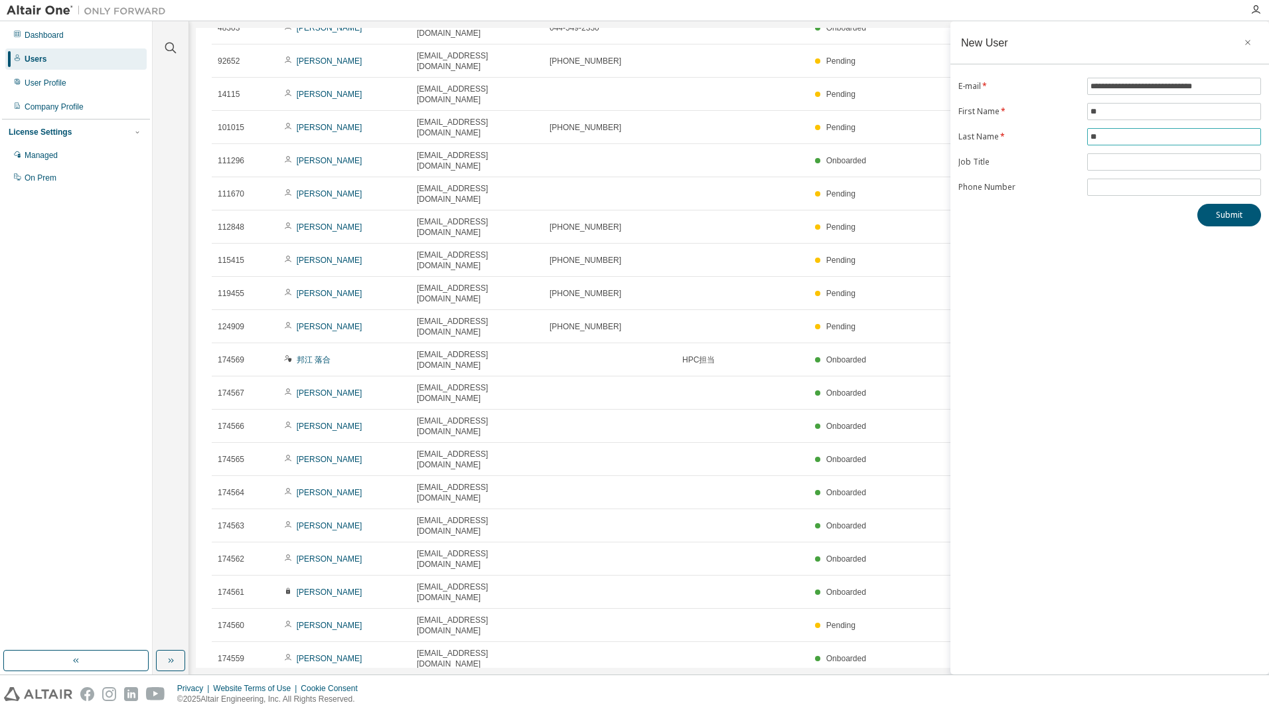
type input "**"
click at [1110, 86] on input "**********" at bounding box center [1174, 86] width 167 height 11
click at [1222, 211] on button "Submit" at bounding box center [1230, 215] width 64 height 23
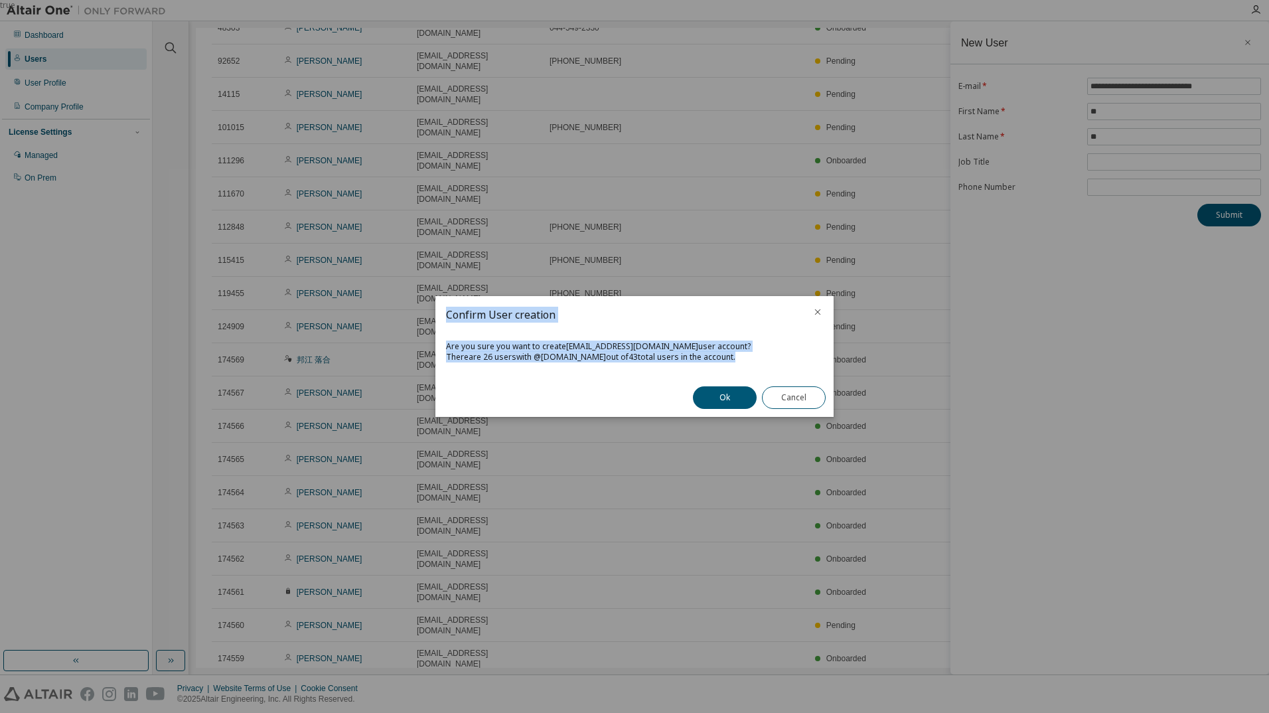
drag, startPoint x: 721, startPoint y: 355, endPoint x: 435, endPoint y: 329, distance: 287.4
click at [435, 0] on div "true Confirm User creation Are you sure you want to create [EMAIL_ADDRESS][DOMA…" at bounding box center [634, 0] width 1269 height 0
copy div "Confirm User creation Are you sure you want to create [EMAIL_ADDRESS][DOMAIN_NA…"
click at [665, 353] on div "There are 26 users with @ [DOMAIN_NAME] out of 43 total users in the account." at bounding box center [634, 357] width 377 height 11
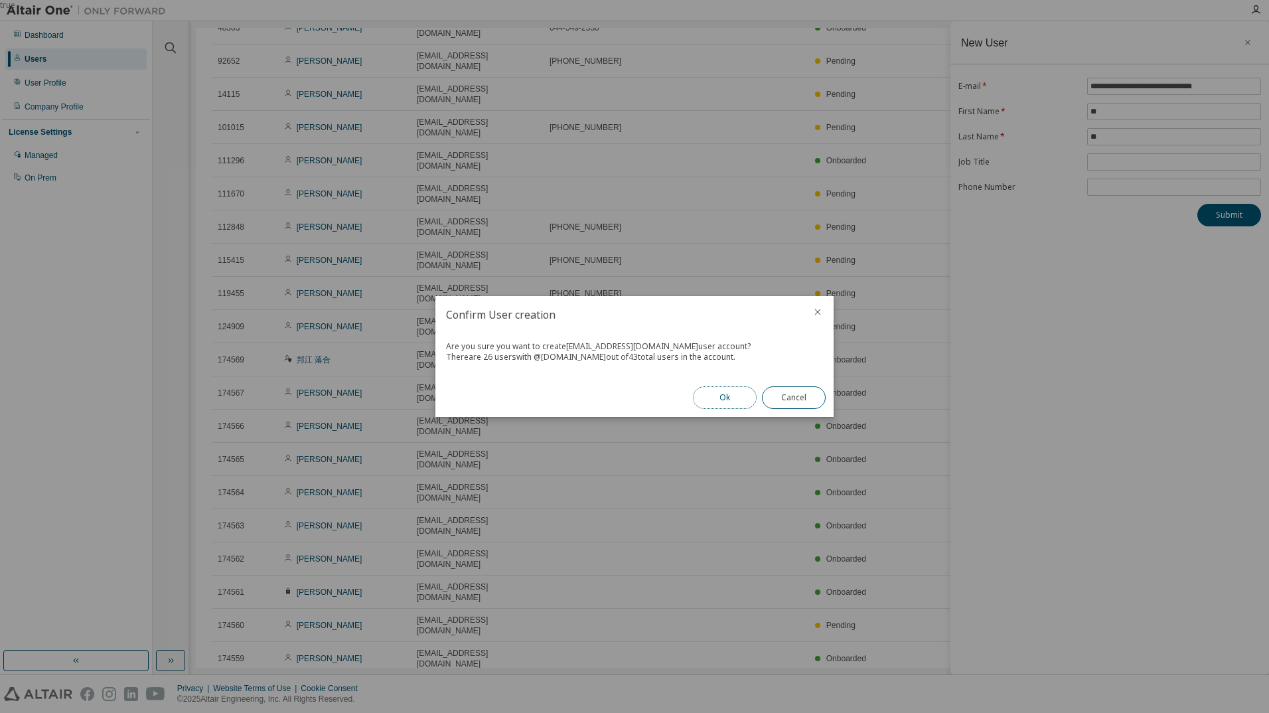
click at [724, 399] on button "Ok" at bounding box center [725, 397] width 64 height 23
click at [736, 343] on span "An email with the activation link has been sent to the user email ( [EMAIL_ADDR…" at bounding box center [625, 352] width 359 height 22
drag, startPoint x: 736, startPoint y: 343, endPoint x: 805, endPoint y: 348, distance: 69.9
click at [805, 348] on span "User account has been created. An email with the activation link has been sent …" at bounding box center [634, 351] width 377 height 21
drag, startPoint x: 805, startPoint y: 348, endPoint x: 812, endPoint y: 401, distance: 53.5
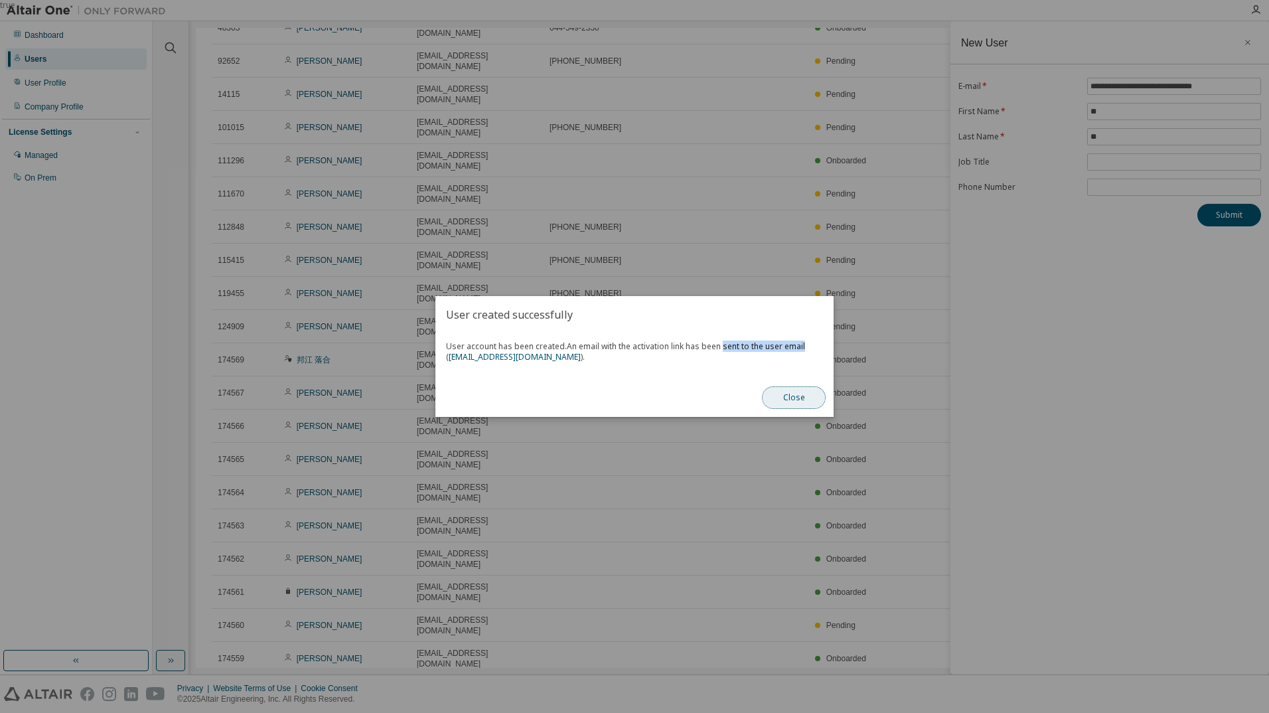
click at [812, 401] on button "Close" at bounding box center [794, 397] width 64 height 23
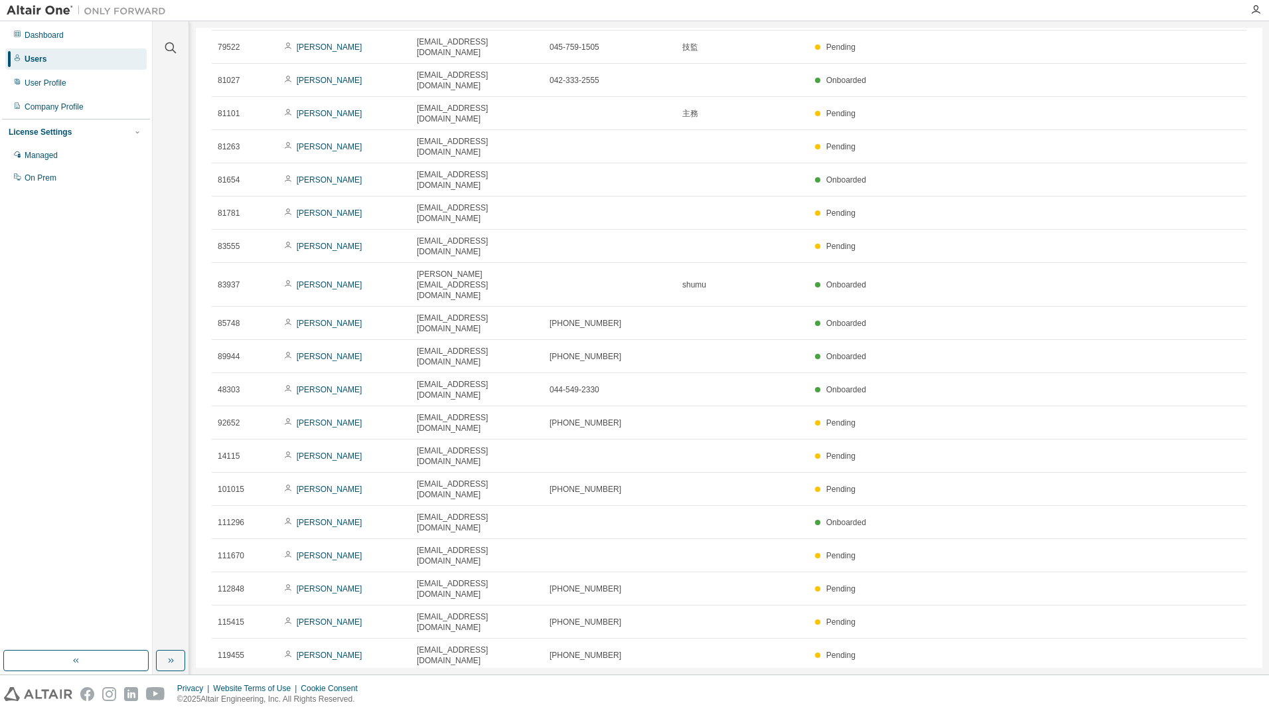
scroll to position [266, 0]
